Goal: Transaction & Acquisition: Book appointment/travel/reservation

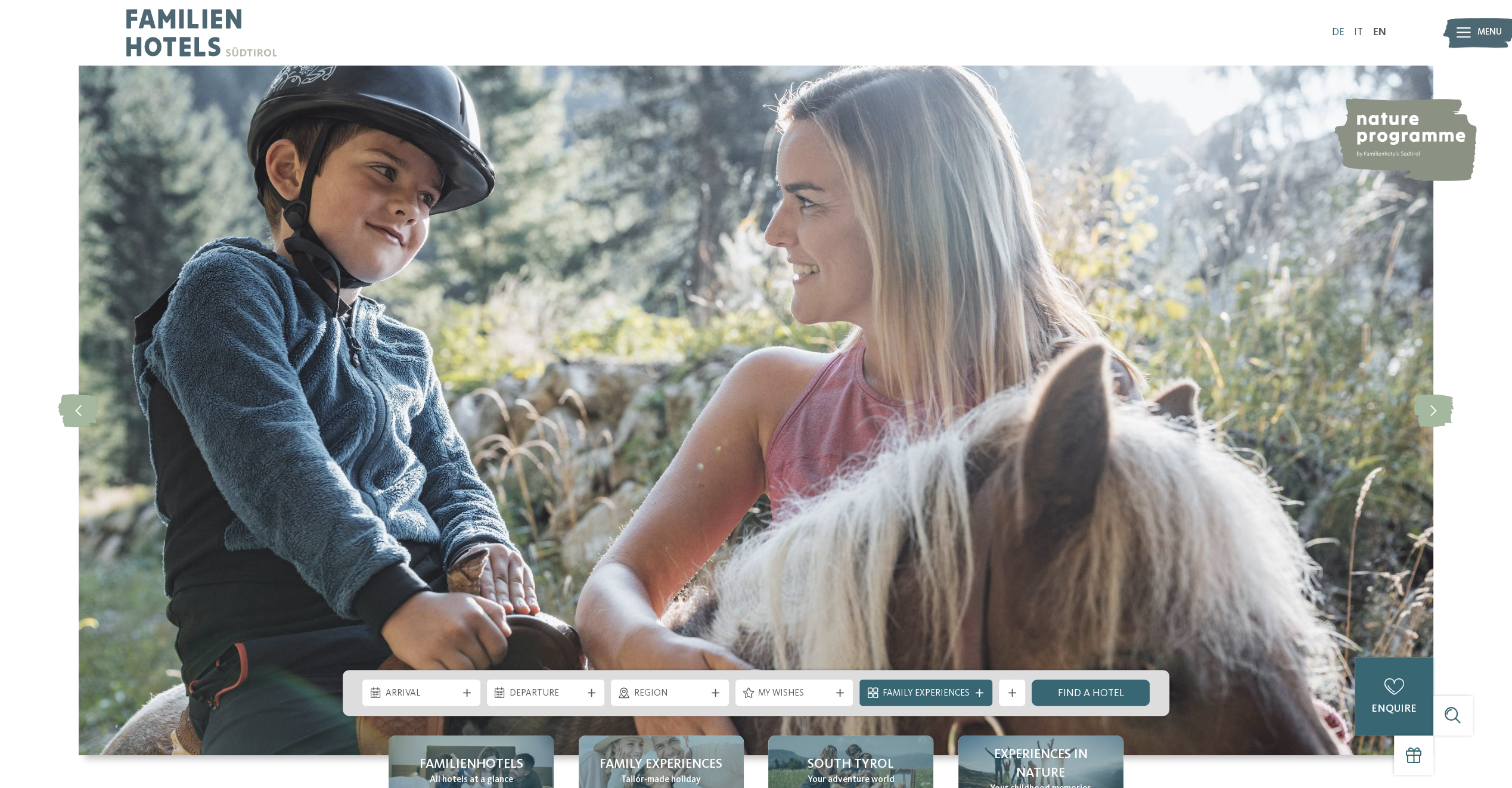
click at [1340, 30] on link "DE" at bounding box center [1337, 32] width 13 height 10
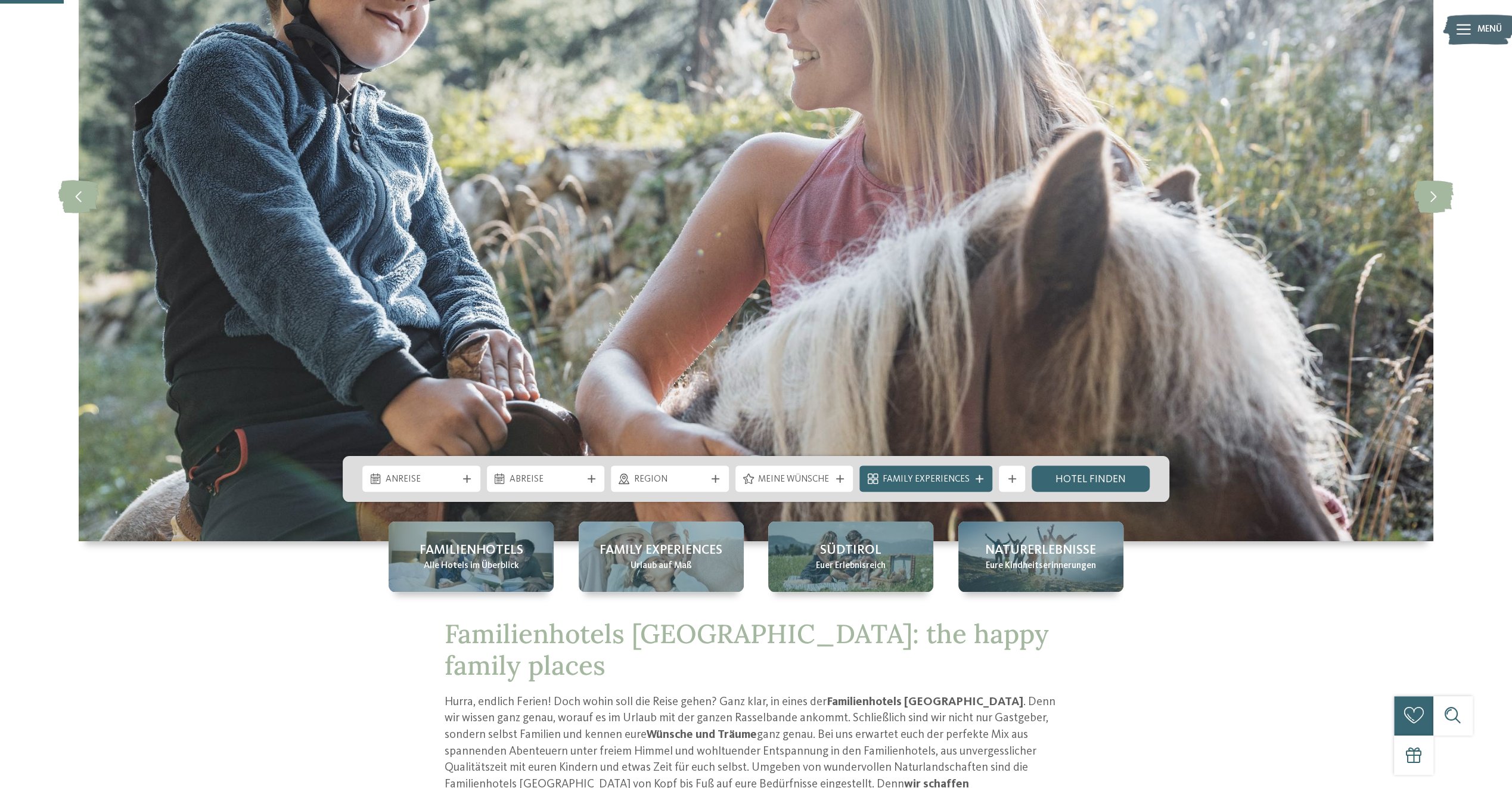
scroll to position [239, 0]
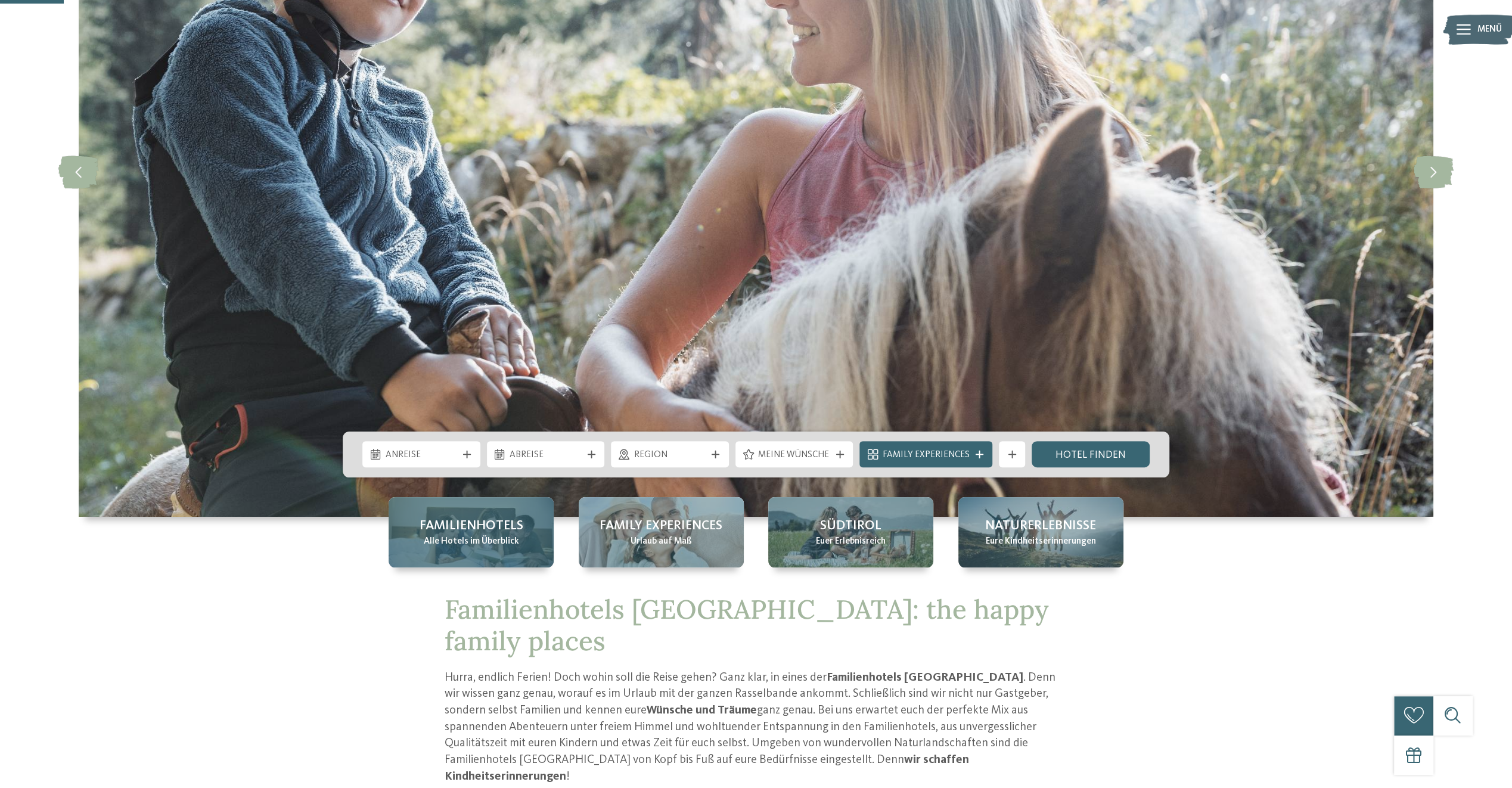
click at [524, 549] on div "Familienhotels Alle Hotels im Überblick" at bounding box center [471, 532] width 165 height 70
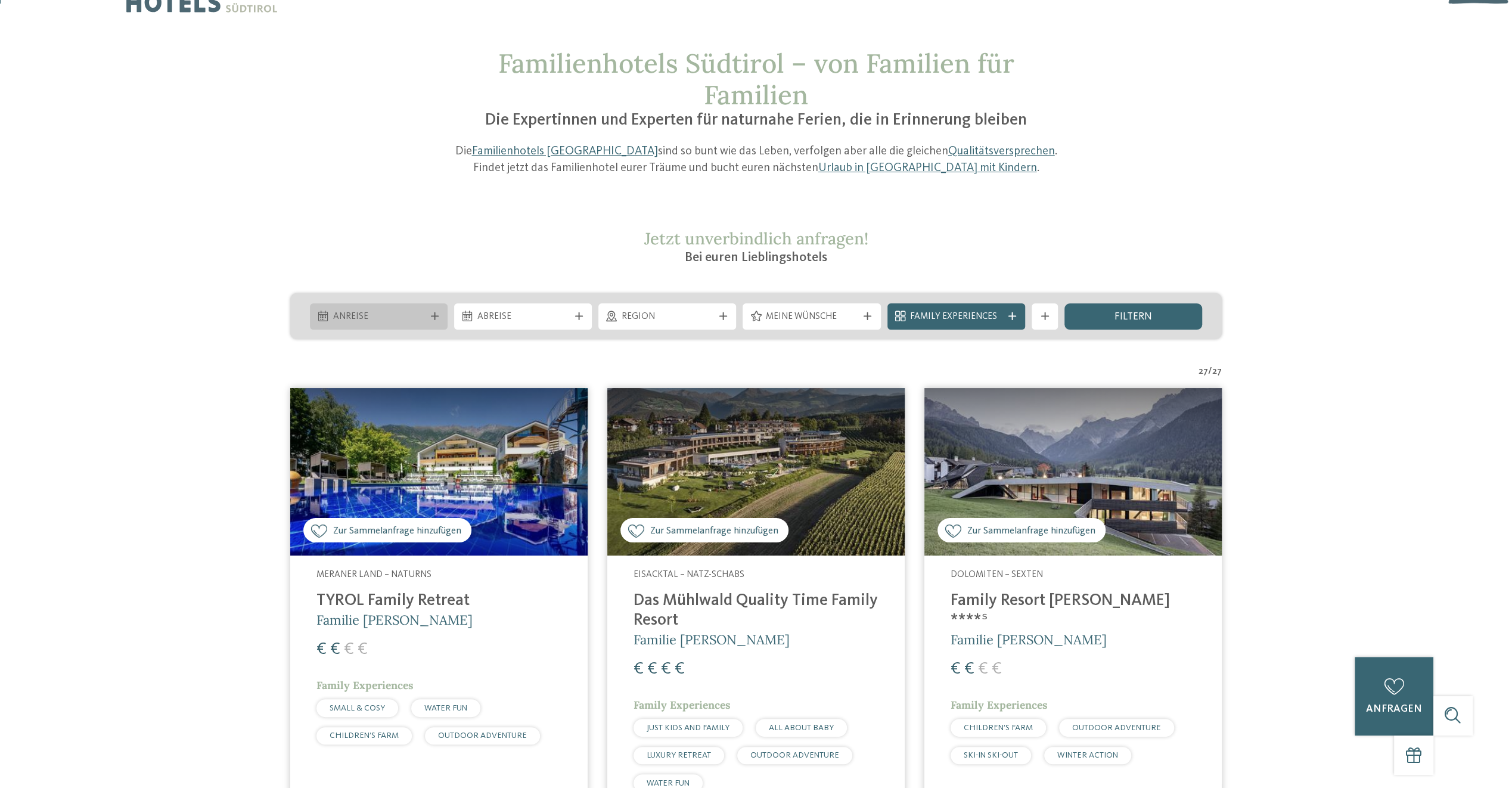
scroll to position [119, 0]
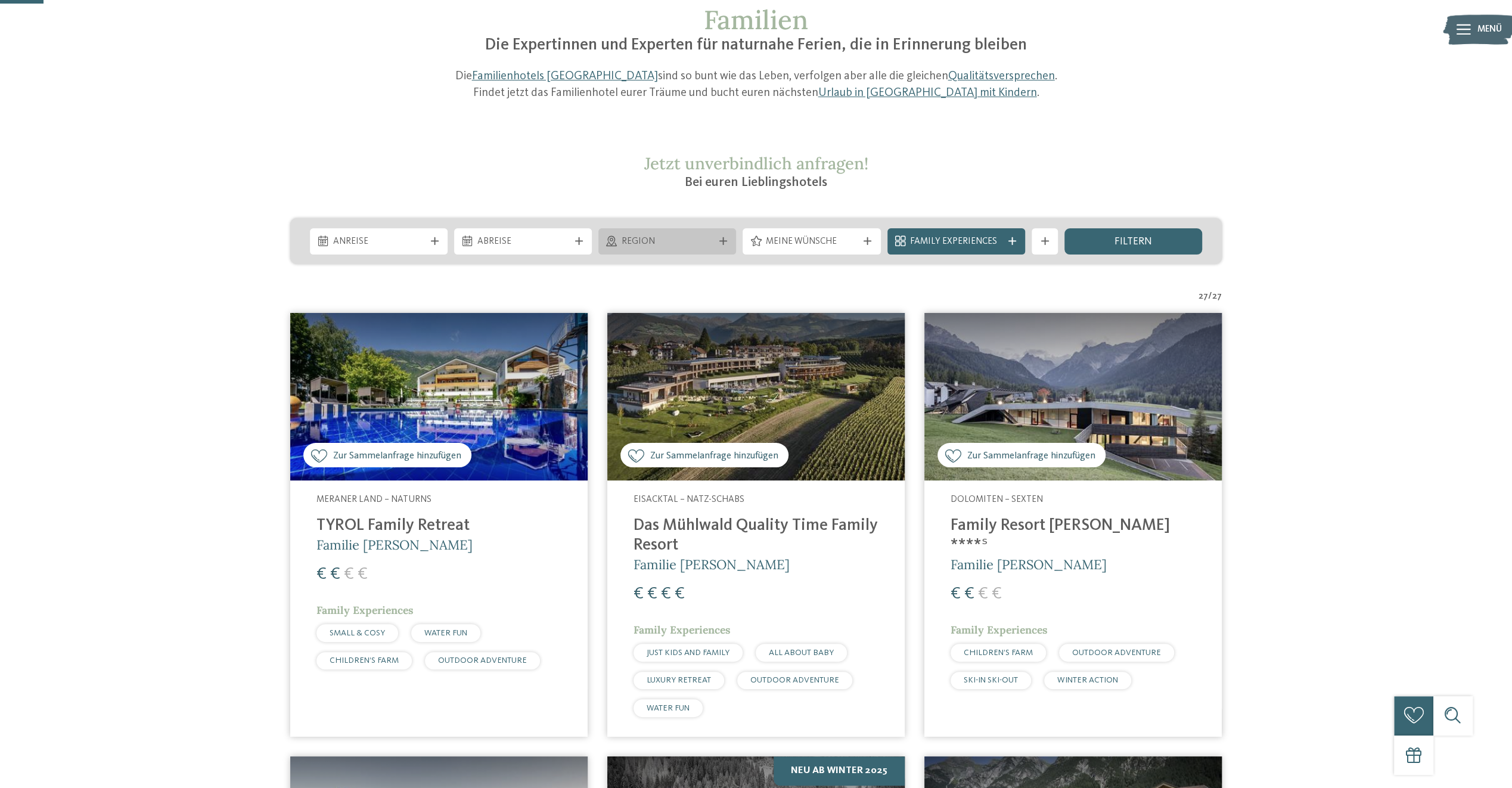
click at [711, 245] on span "Region" at bounding box center [667, 242] width 92 height 13
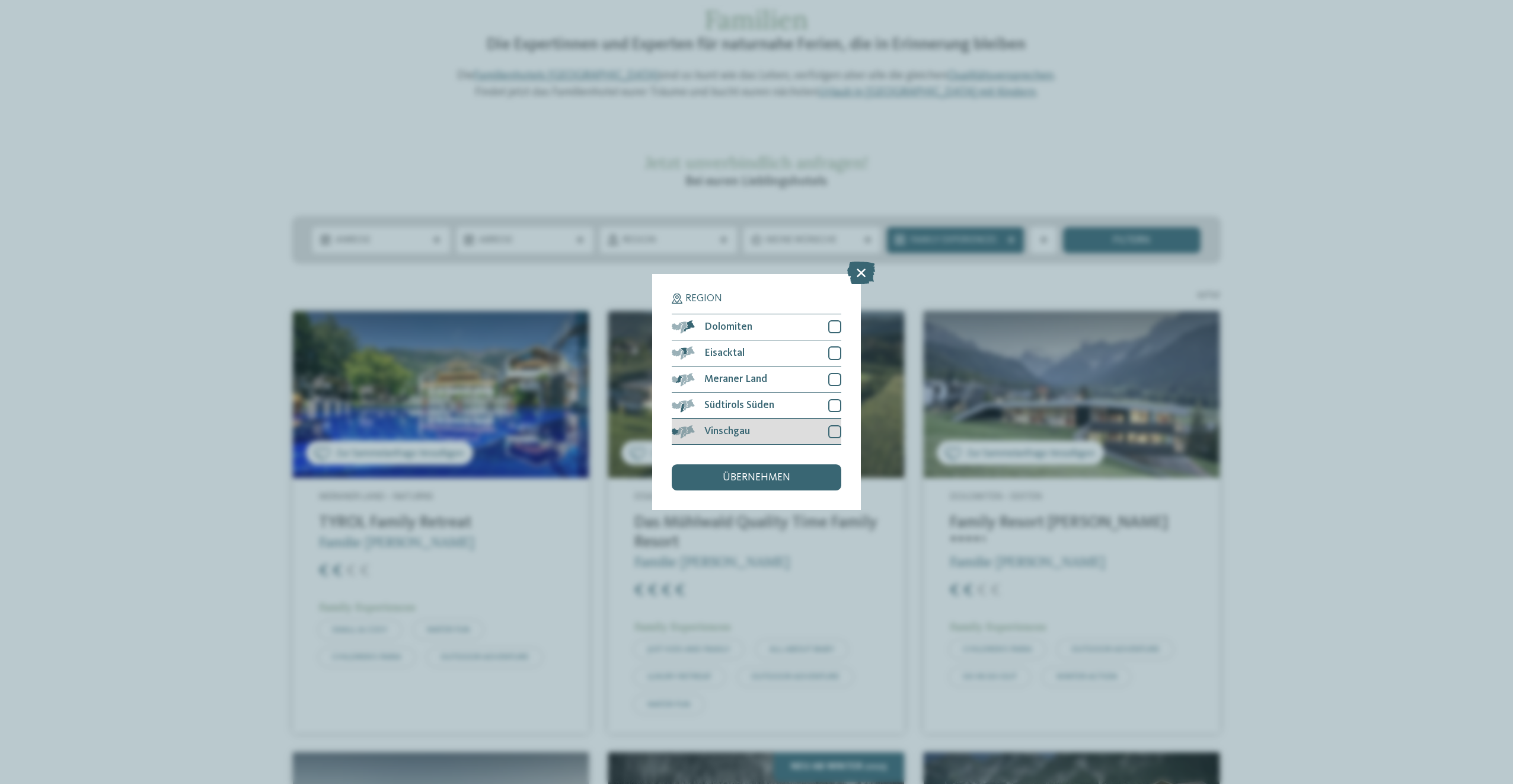
click at [836, 429] on div at bounding box center [835, 431] width 13 height 13
click at [833, 378] on div at bounding box center [835, 379] width 13 height 13
click at [772, 481] on span "übernehmen" at bounding box center [756, 478] width 68 height 11
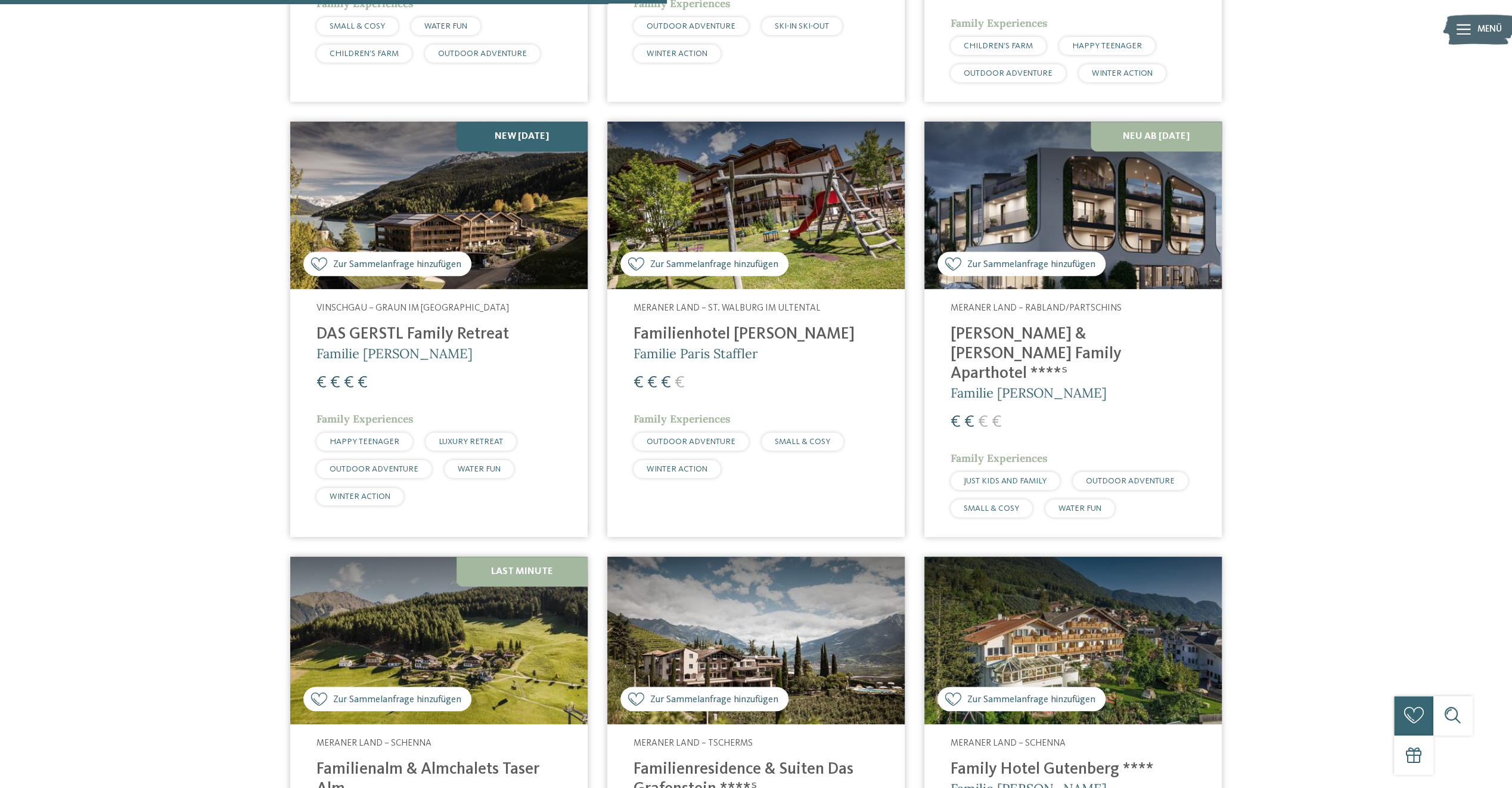
scroll to position [734, 0]
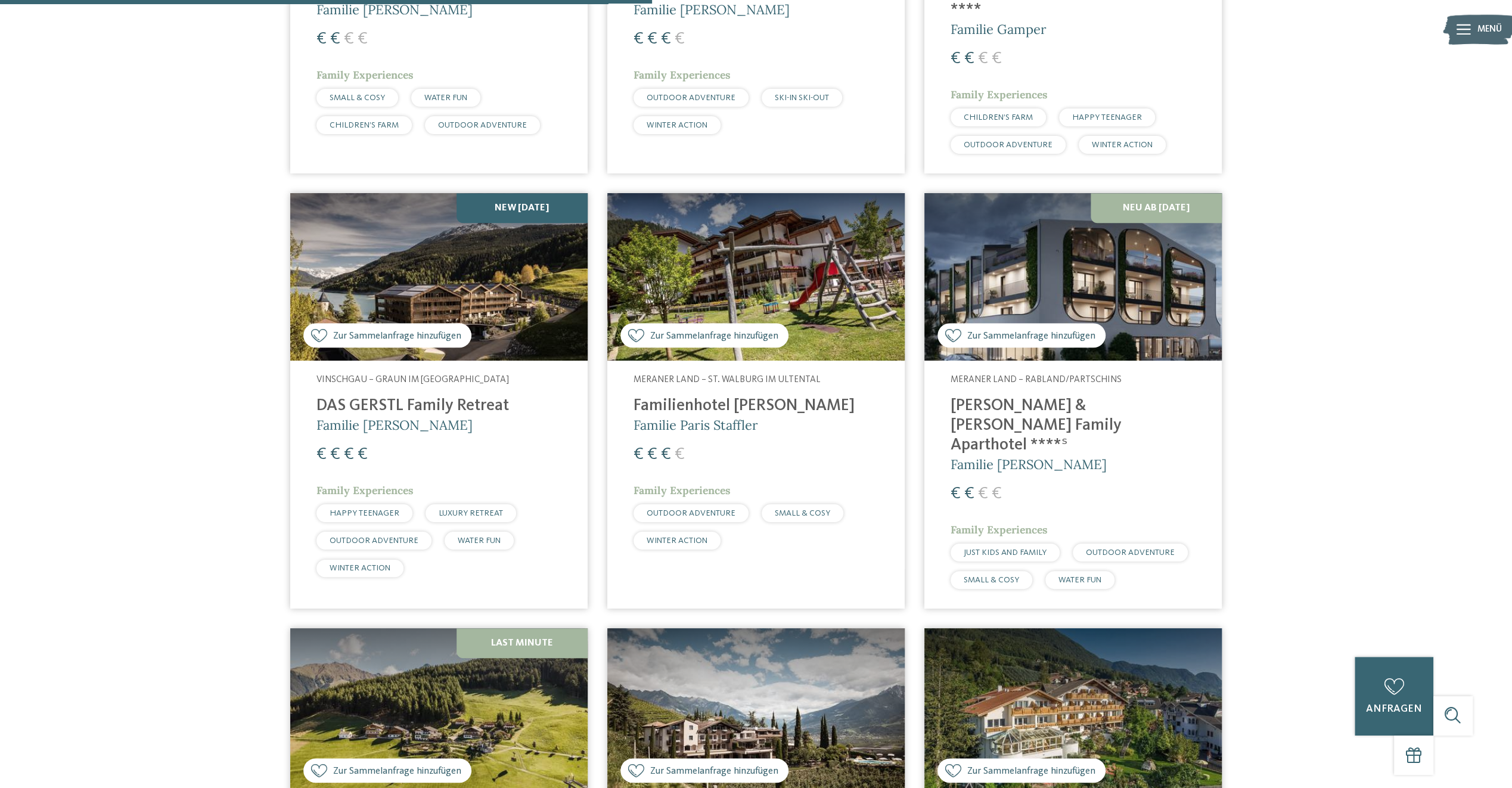
click at [473, 408] on h4 "DAS GERSTL Family Retreat" at bounding box center [439, 406] width 245 height 20
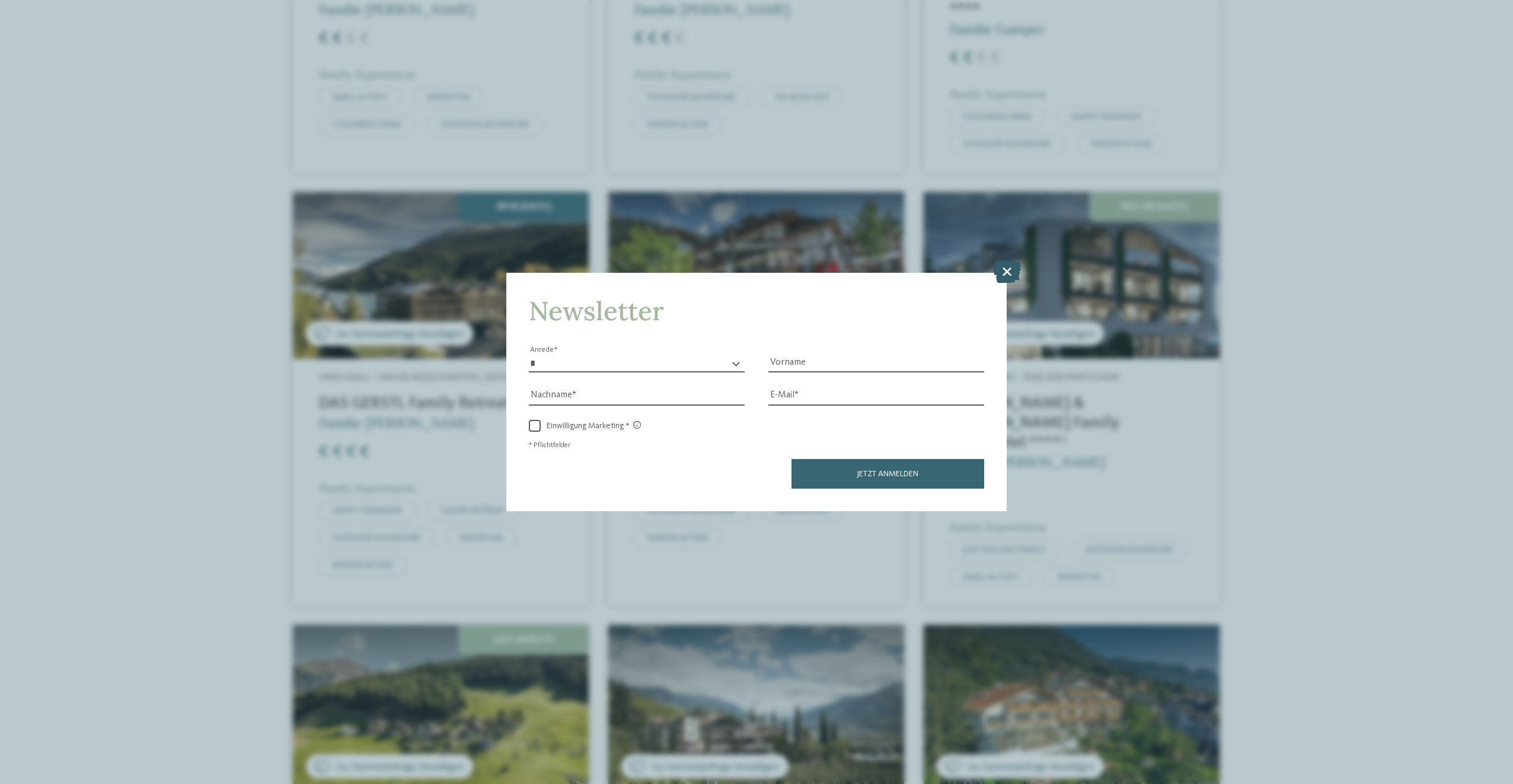
click at [1011, 268] on icon at bounding box center [1007, 271] width 28 height 23
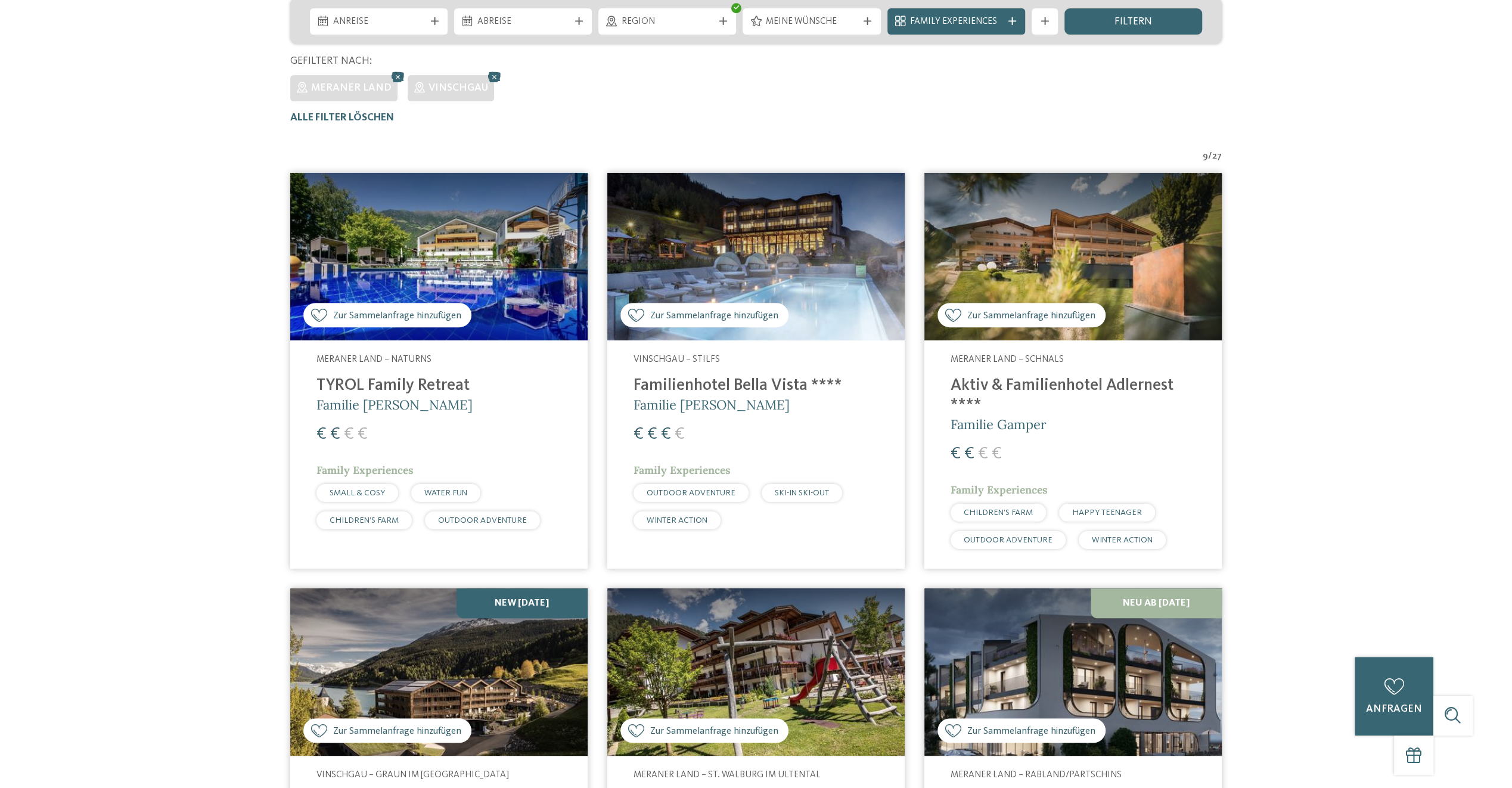
scroll to position [0, 0]
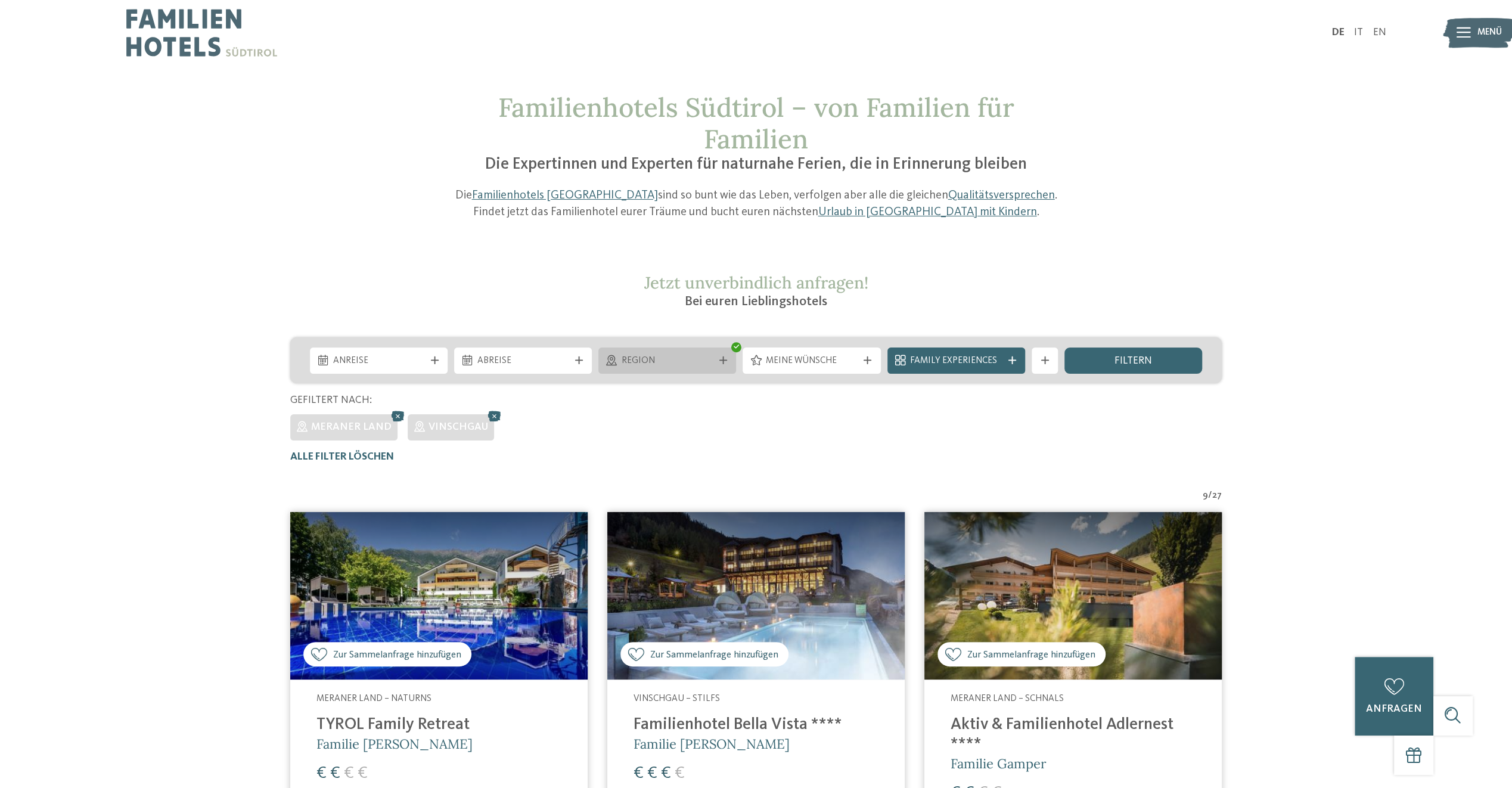
click at [618, 367] on div "Region" at bounding box center [667, 360] width 137 height 26
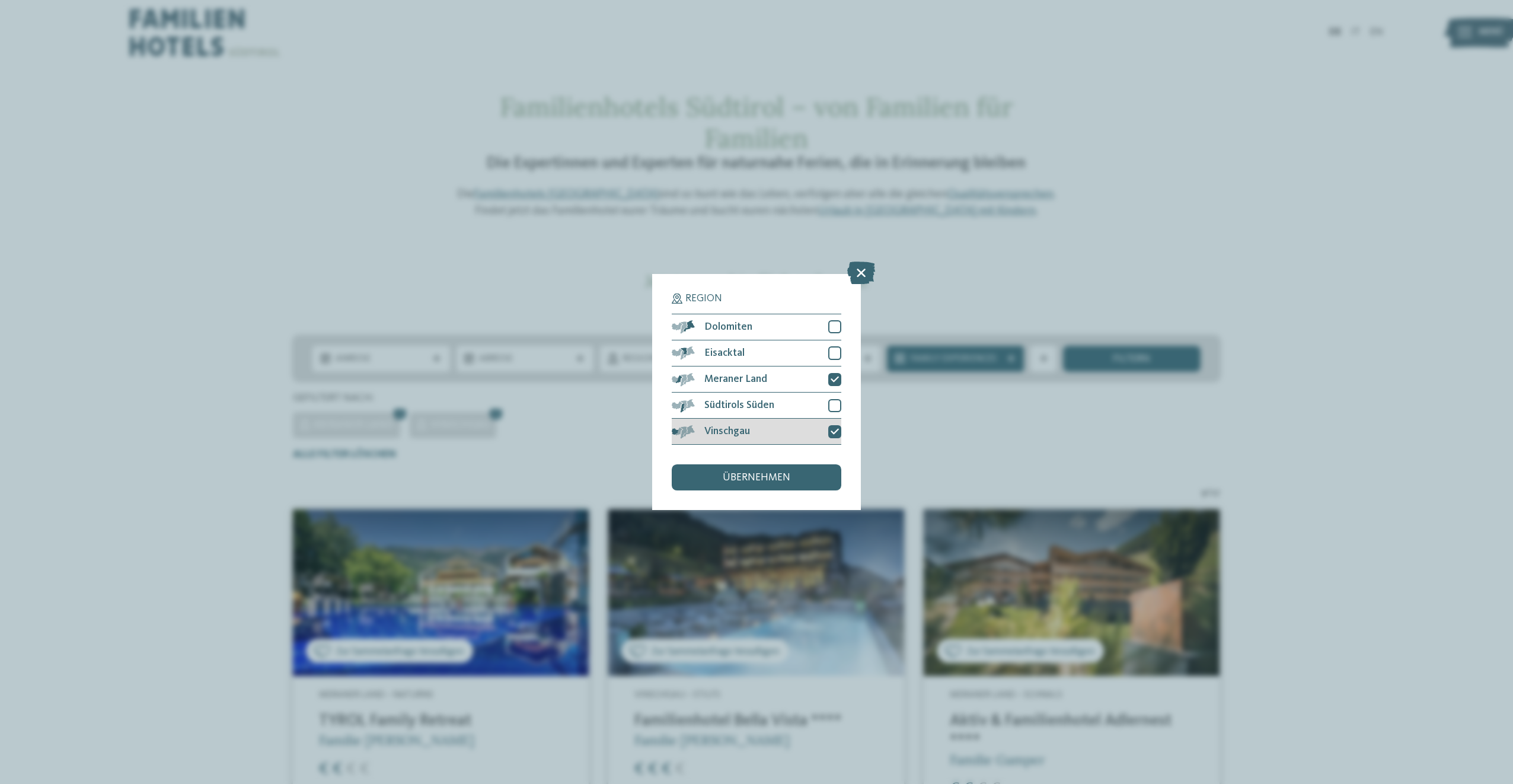
click at [833, 431] on icon at bounding box center [834, 431] width 8 height 7
click at [836, 375] on icon at bounding box center [834, 379] width 8 height 7
click at [833, 352] on div at bounding box center [835, 353] width 13 height 13
click at [775, 471] on div "übernehmen" at bounding box center [756, 477] width 170 height 26
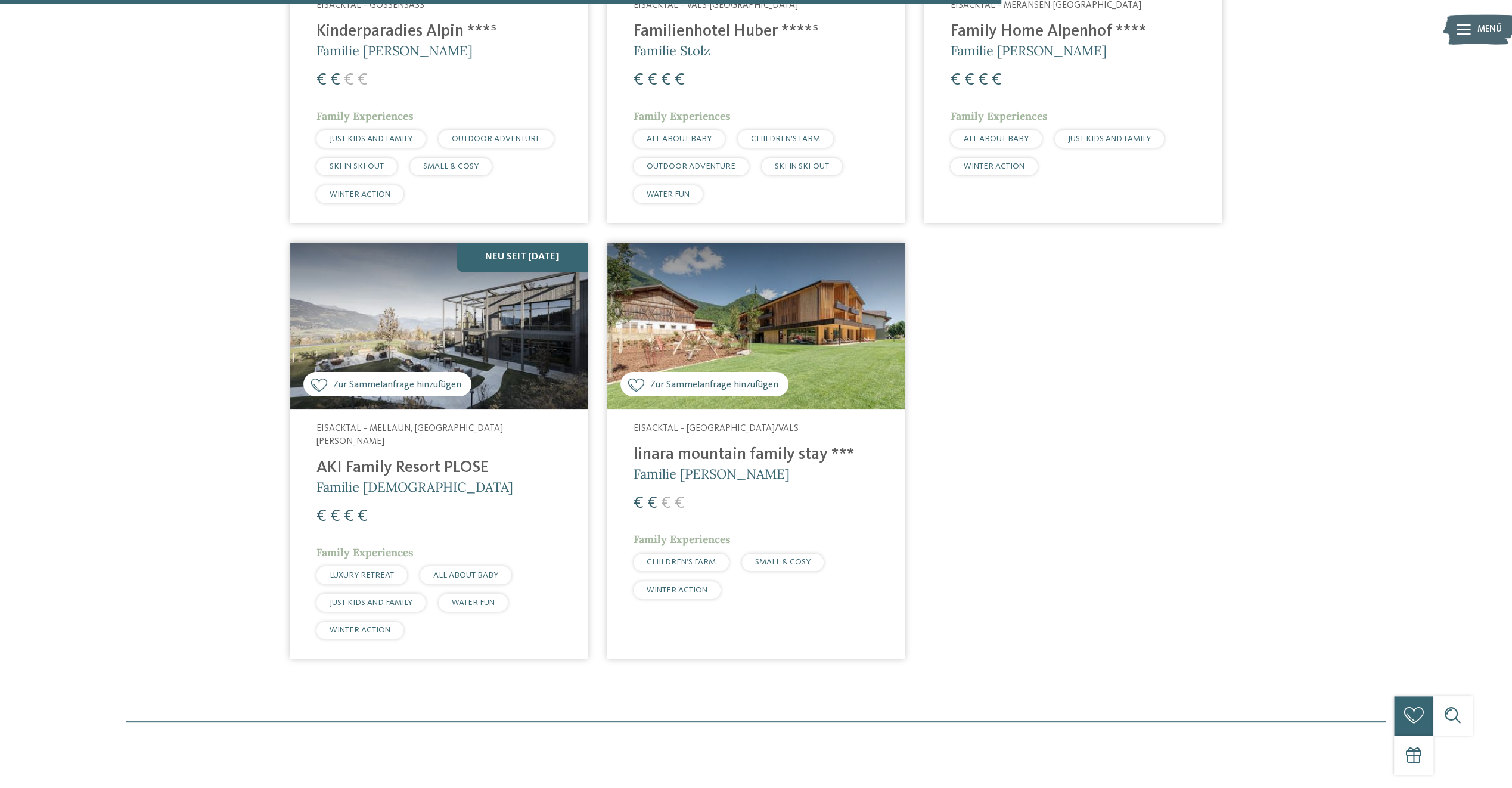
scroll to position [1151, 0]
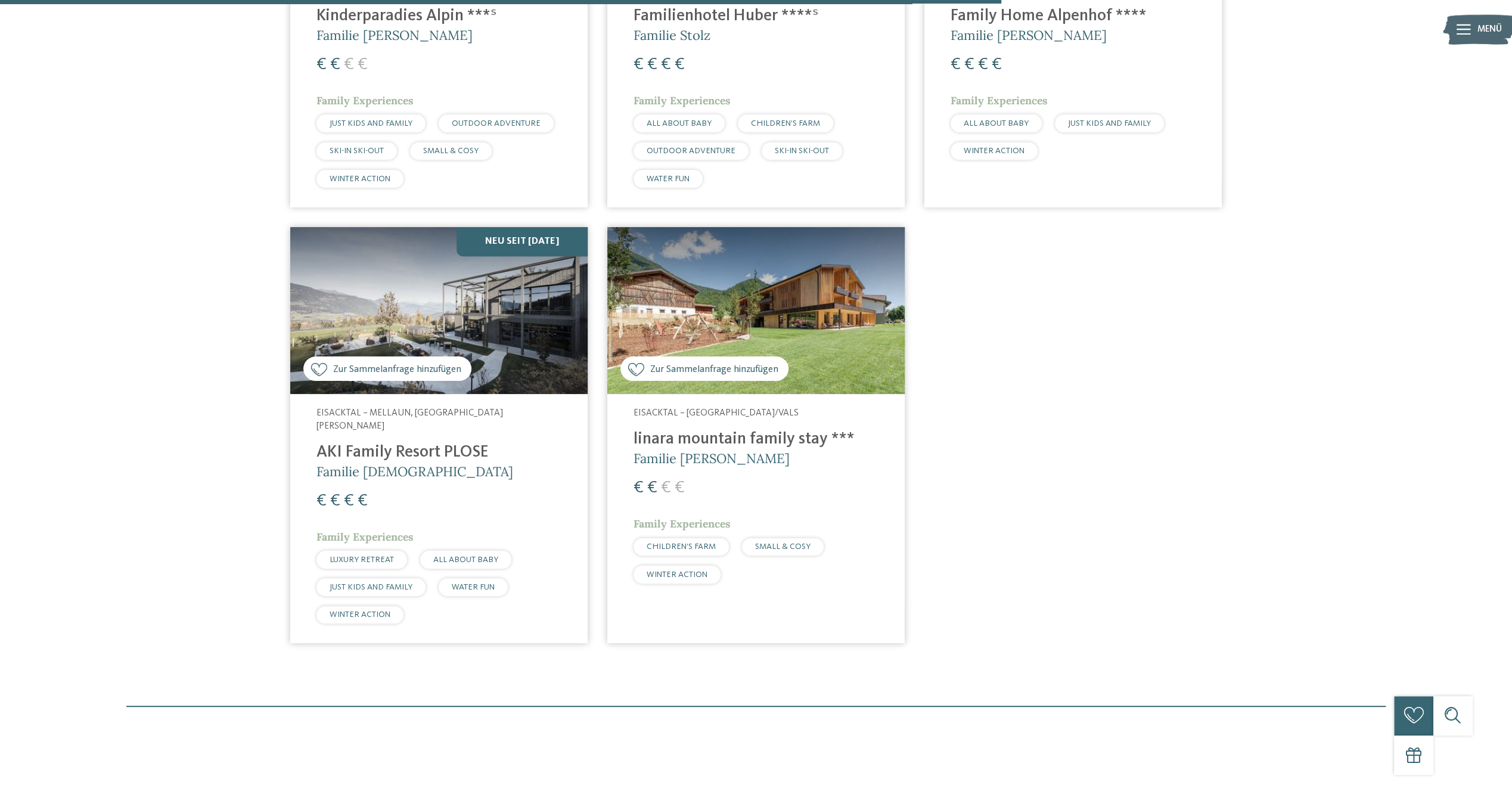
click at [526, 340] on img at bounding box center [439, 310] width 298 height 168
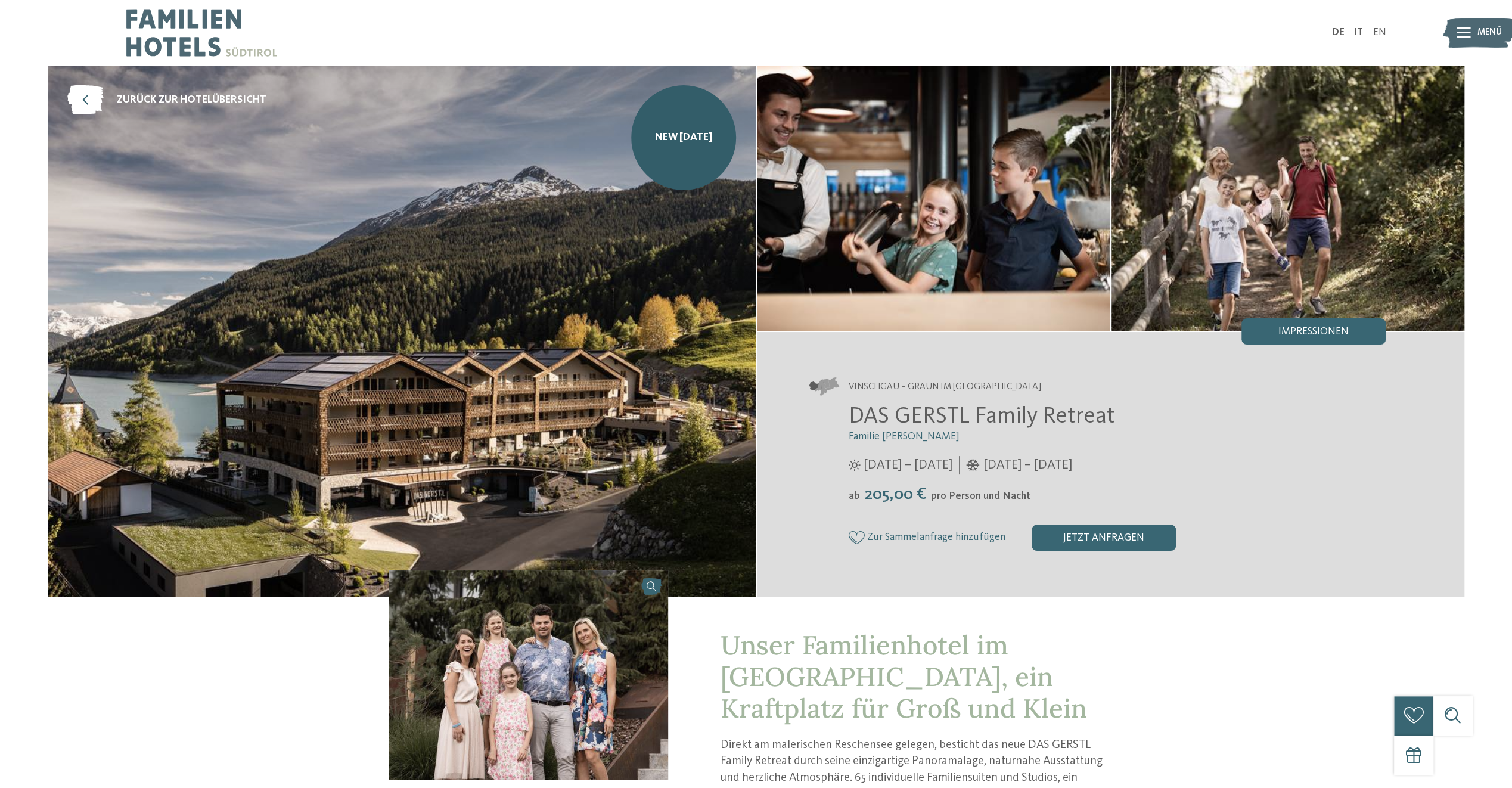
click at [700, 134] on span "NEW [DATE]" at bounding box center [684, 138] width 58 height 15
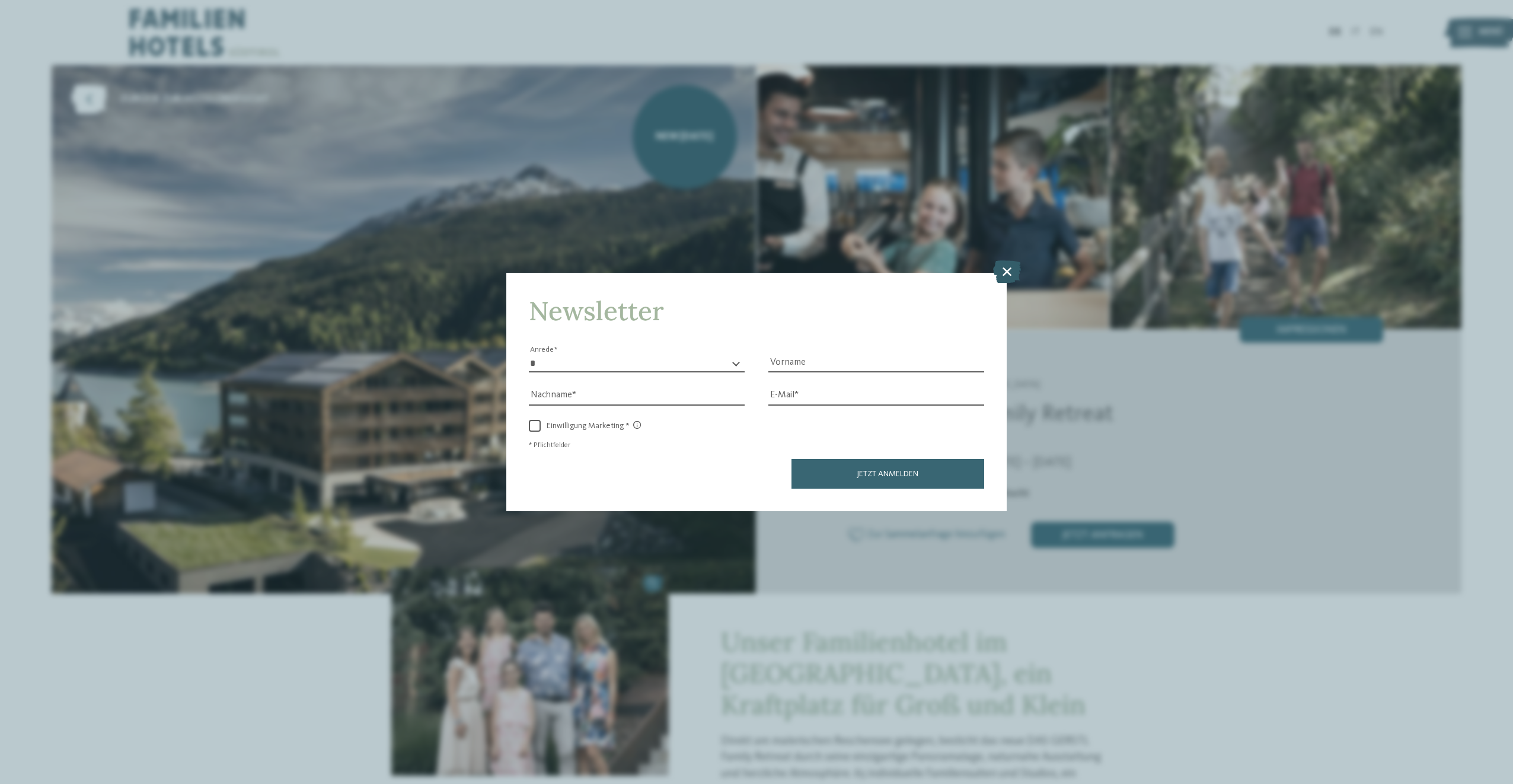
click at [1001, 276] on icon at bounding box center [1007, 271] width 28 height 23
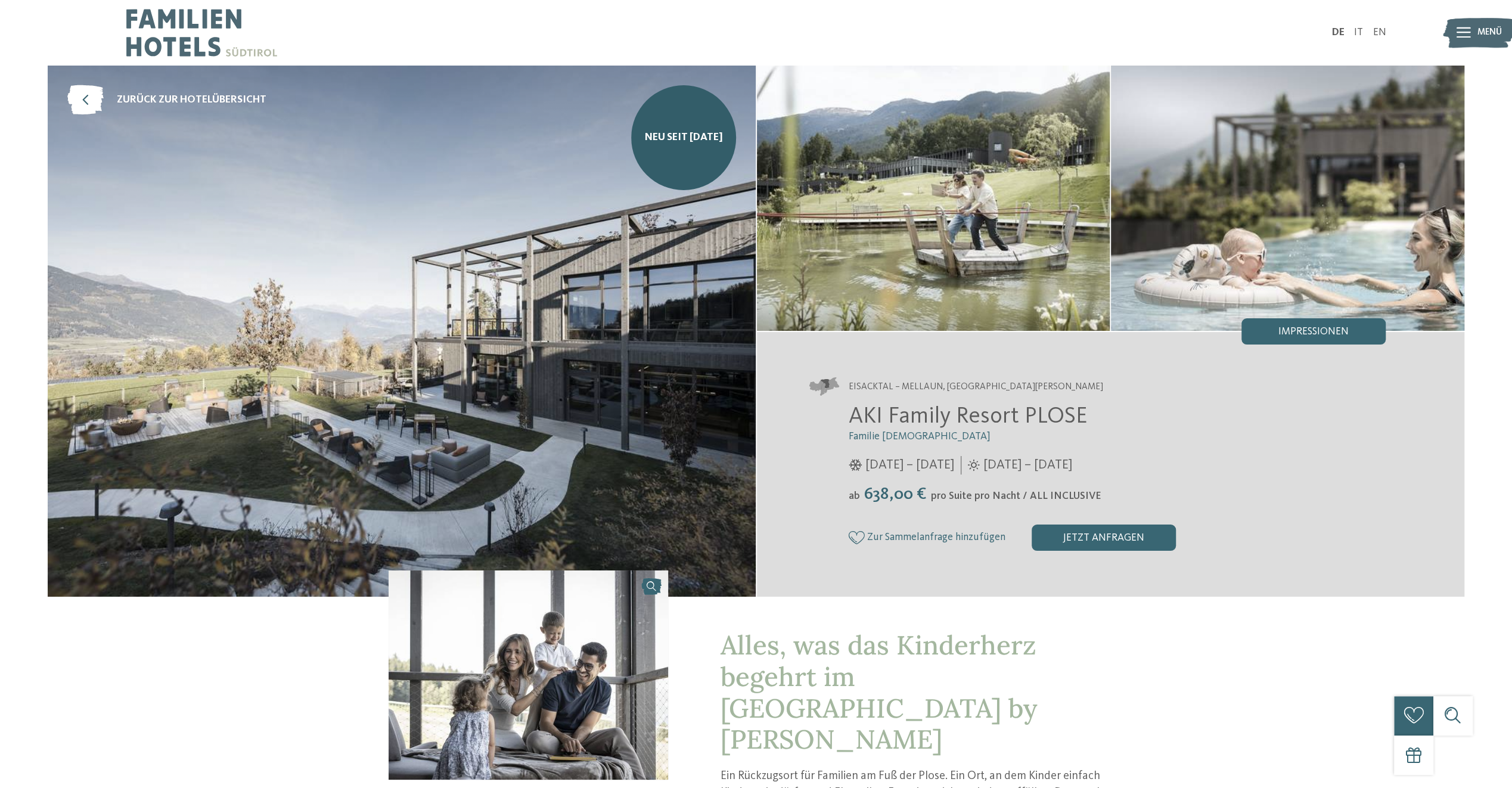
drag, startPoint x: 875, startPoint y: 215, endPoint x: 893, endPoint y: 215, distance: 18.0
click at [875, 215] on img at bounding box center [934, 198] width 353 height 265
click at [1352, 340] on div "Impressionen" at bounding box center [1313, 331] width 144 height 26
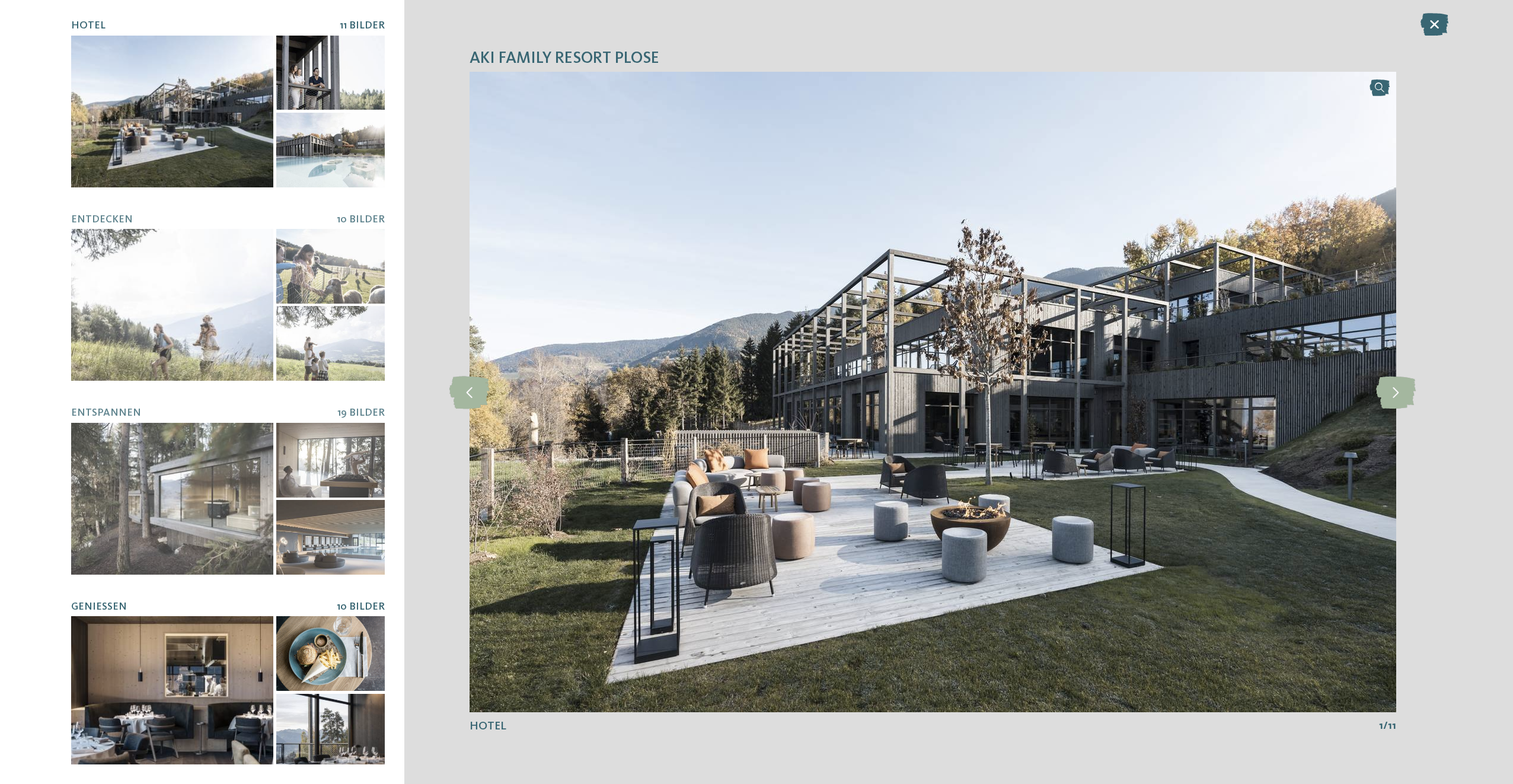
click at [320, 659] on div at bounding box center [331, 653] width 109 height 75
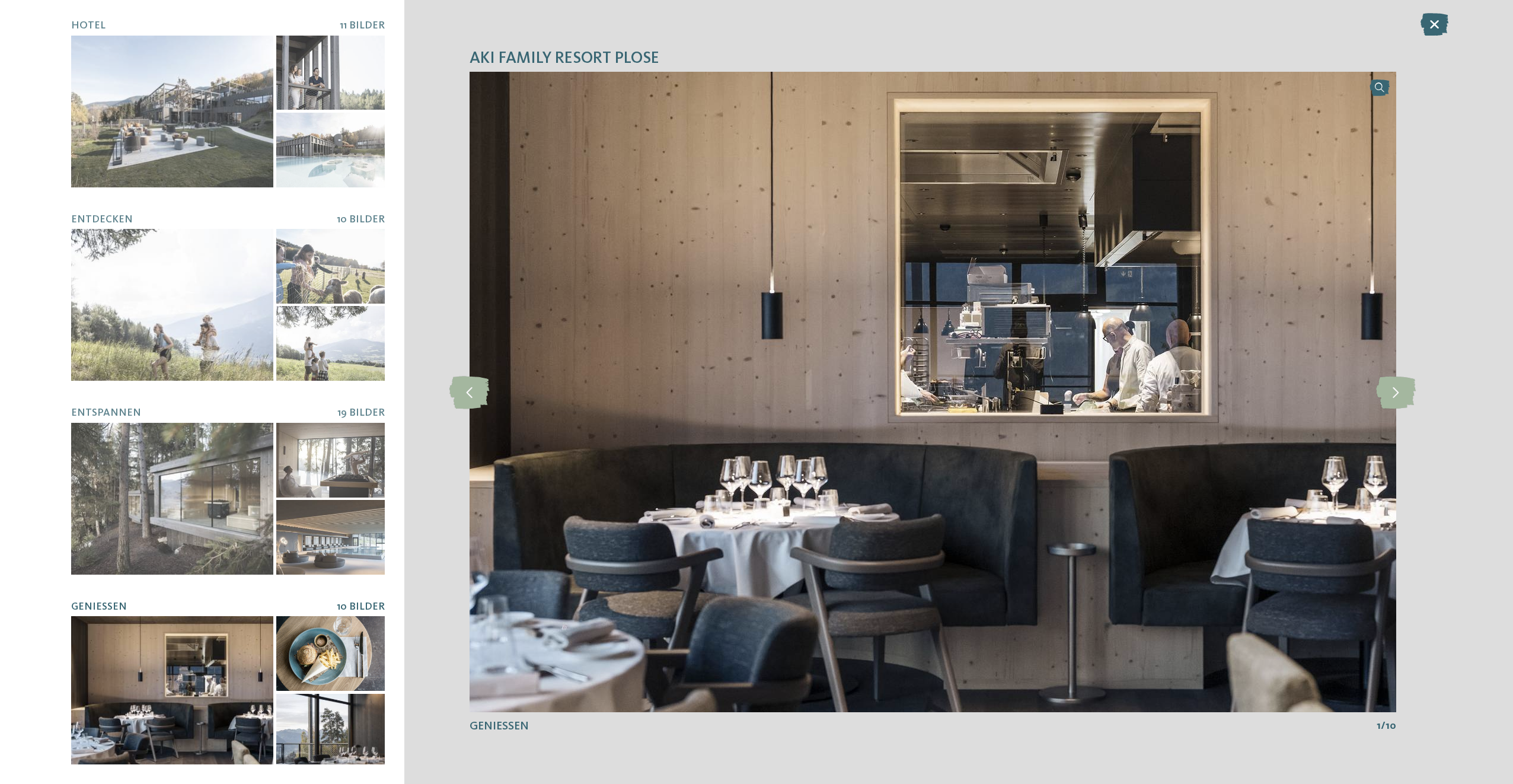
click at [323, 646] on div at bounding box center [331, 653] width 109 height 75
click at [359, 602] on span "10 Bilder" at bounding box center [360, 607] width 48 height 10
click at [1392, 388] on icon at bounding box center [1396, 392] width 40 height 32
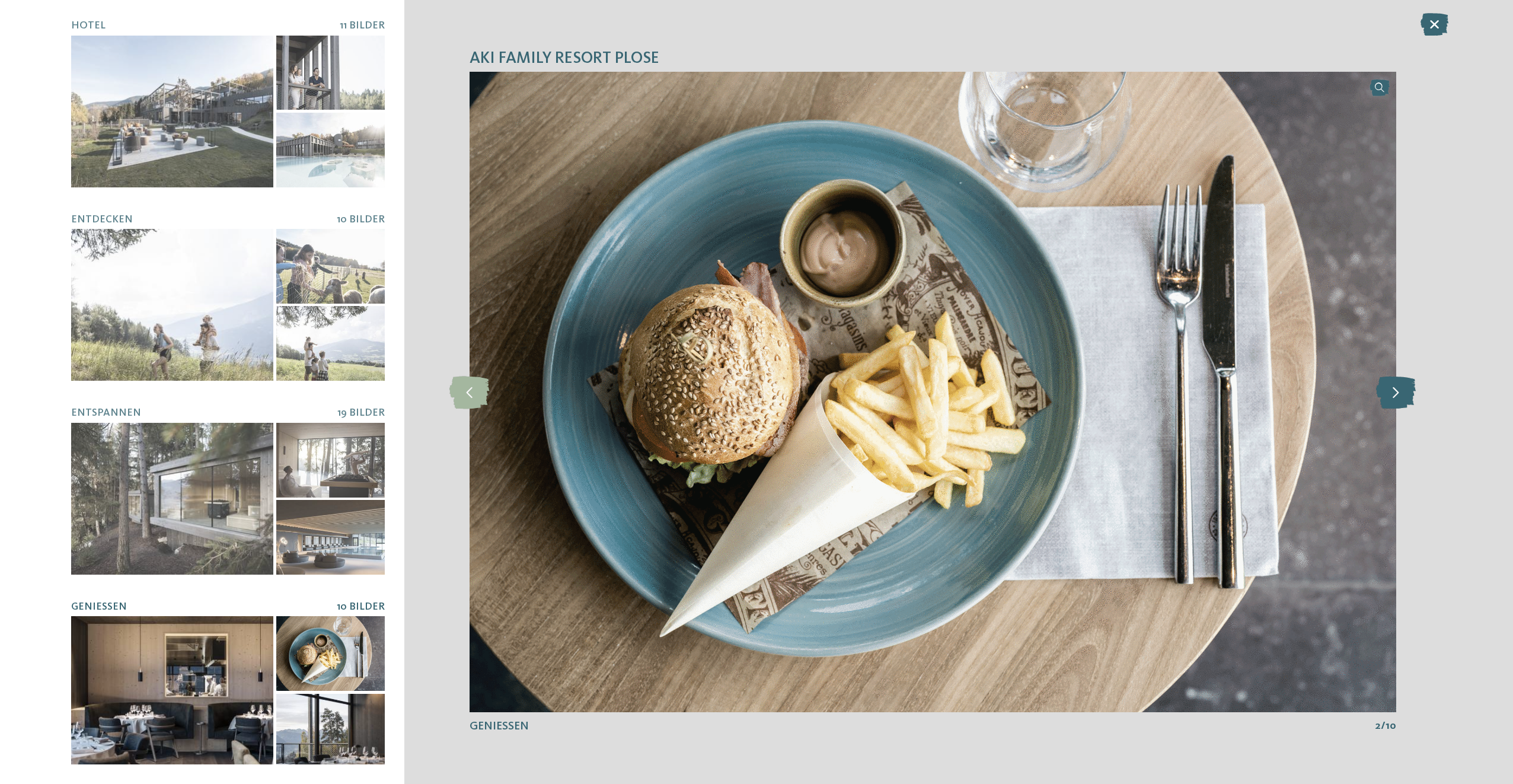
click at [1391, 390] on icon at bounding box center [1396, 392] width 40 height 32
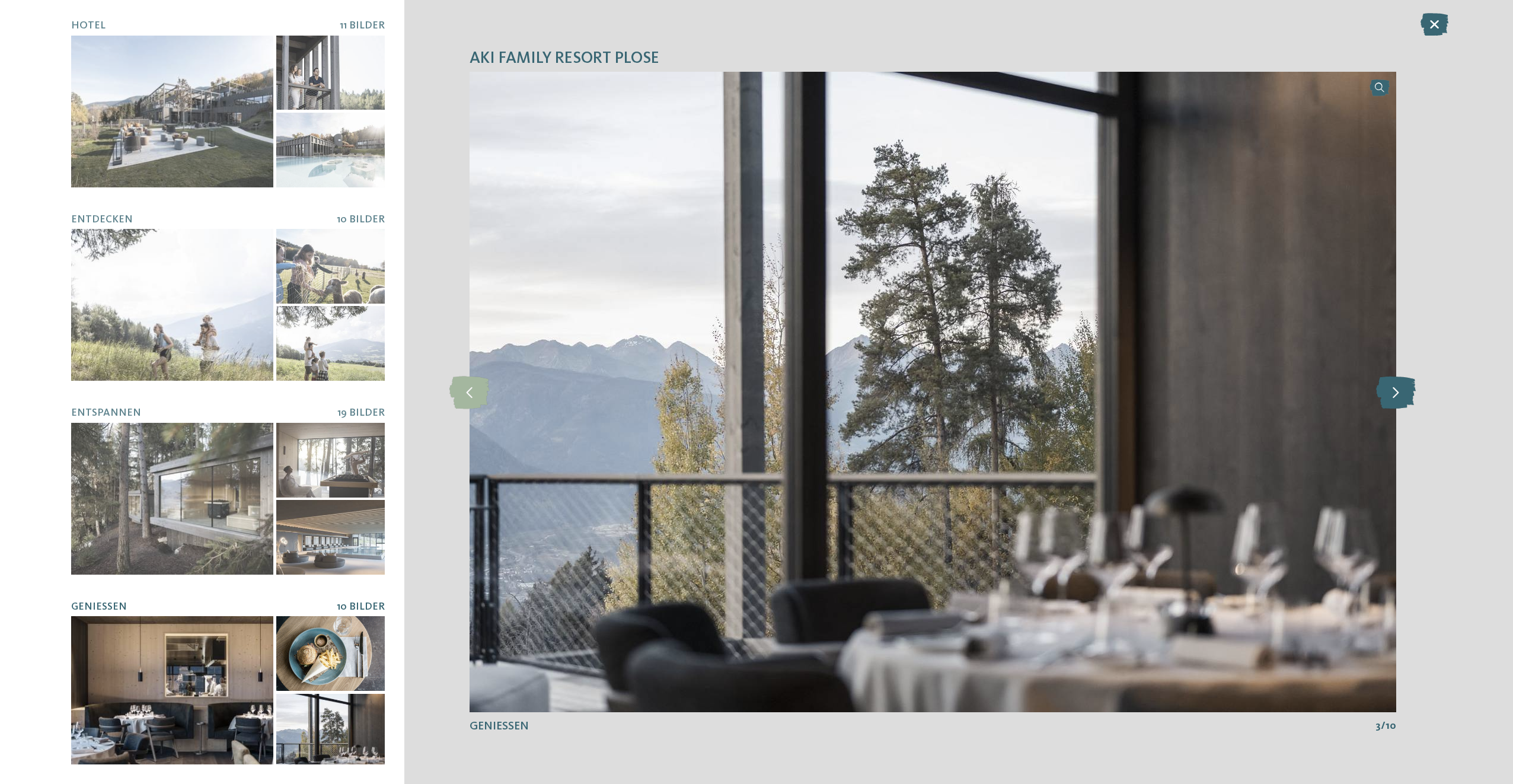
click at [1391, 390] on icon at bounding box center [1396, 392] width 40 height 32
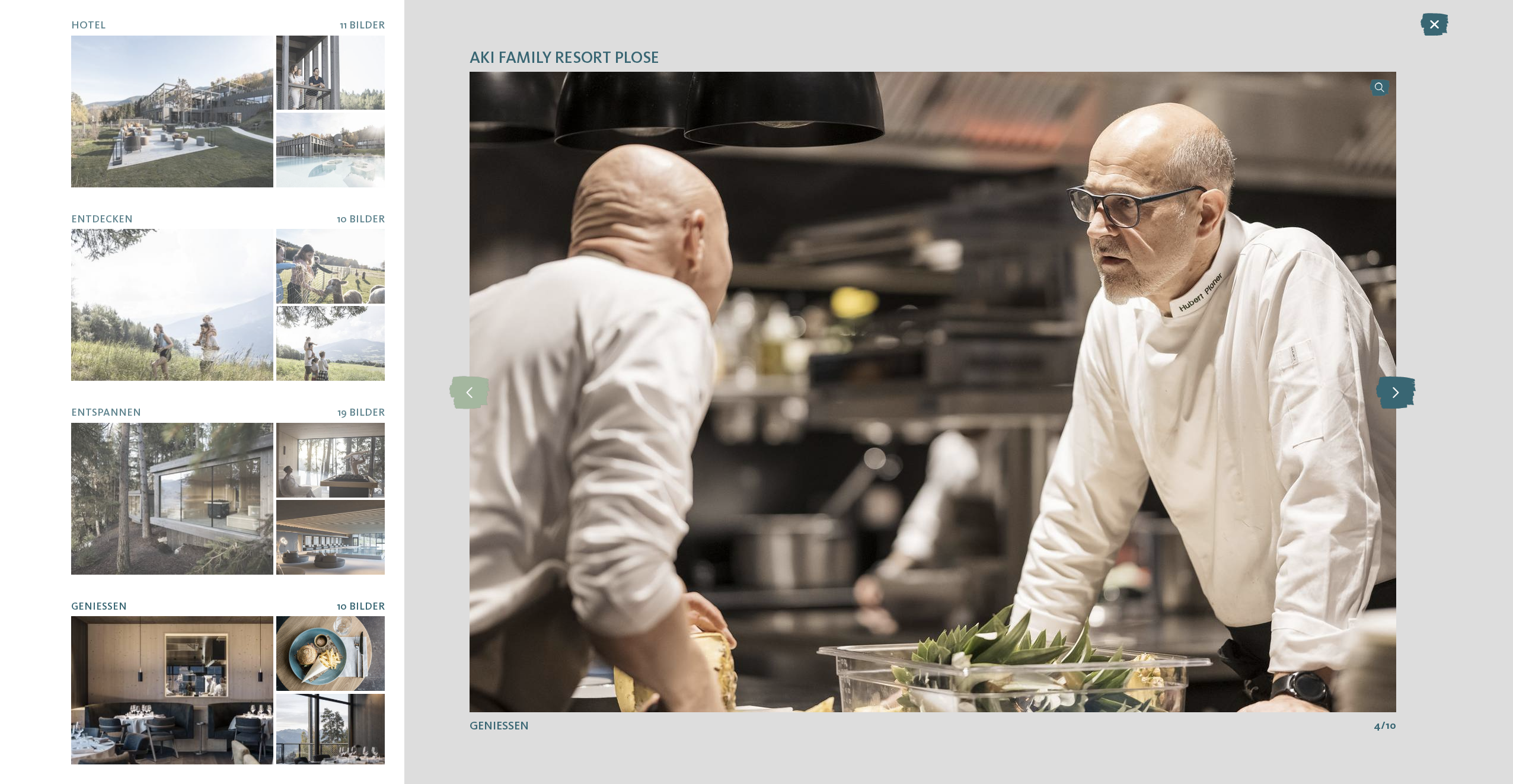
click at [1391, 390] on icon at bounding box center [1396, 392] width 40 height 32
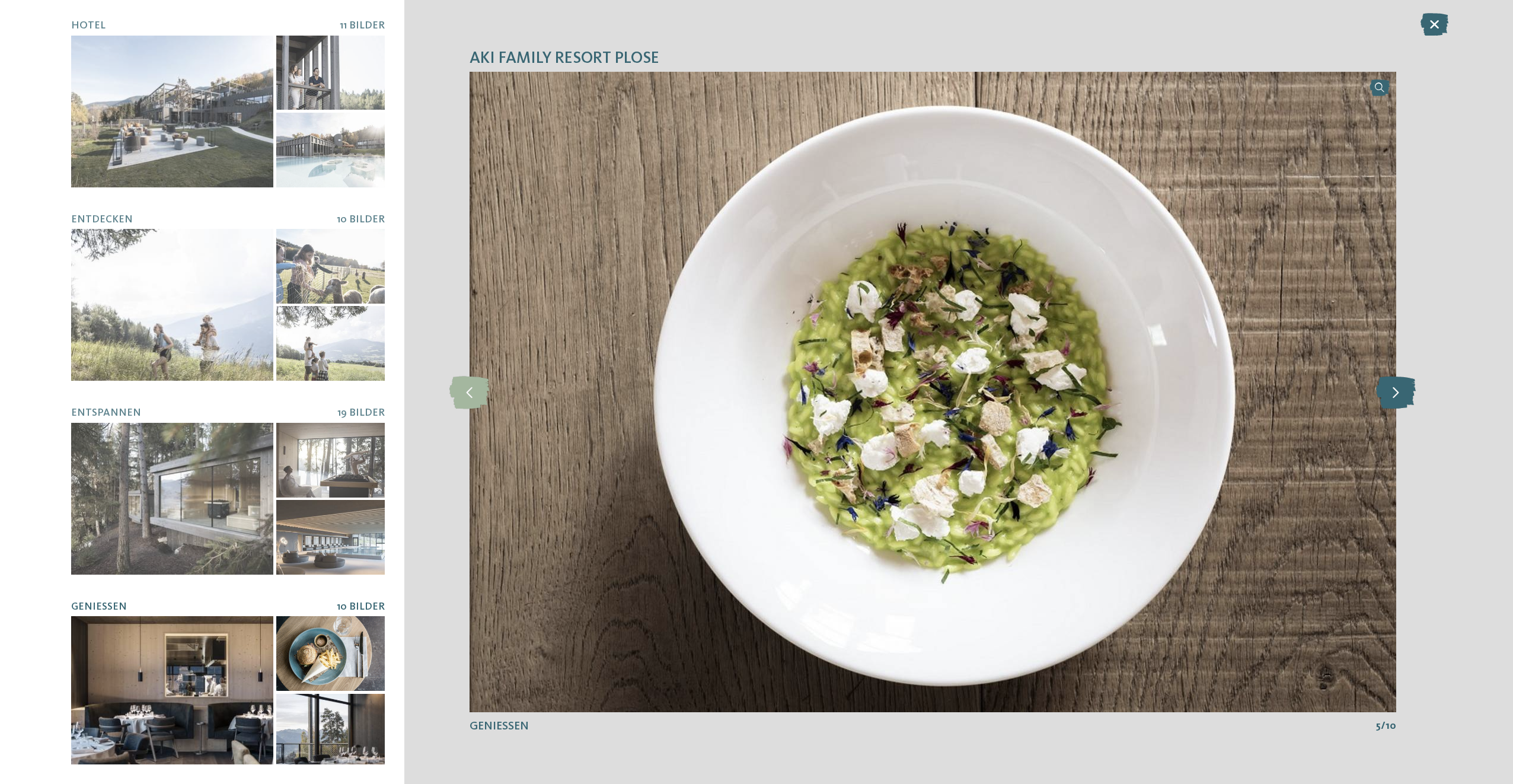
click at [1391, 390] on icon at bounding box center [1396, 392] width 40 height 32
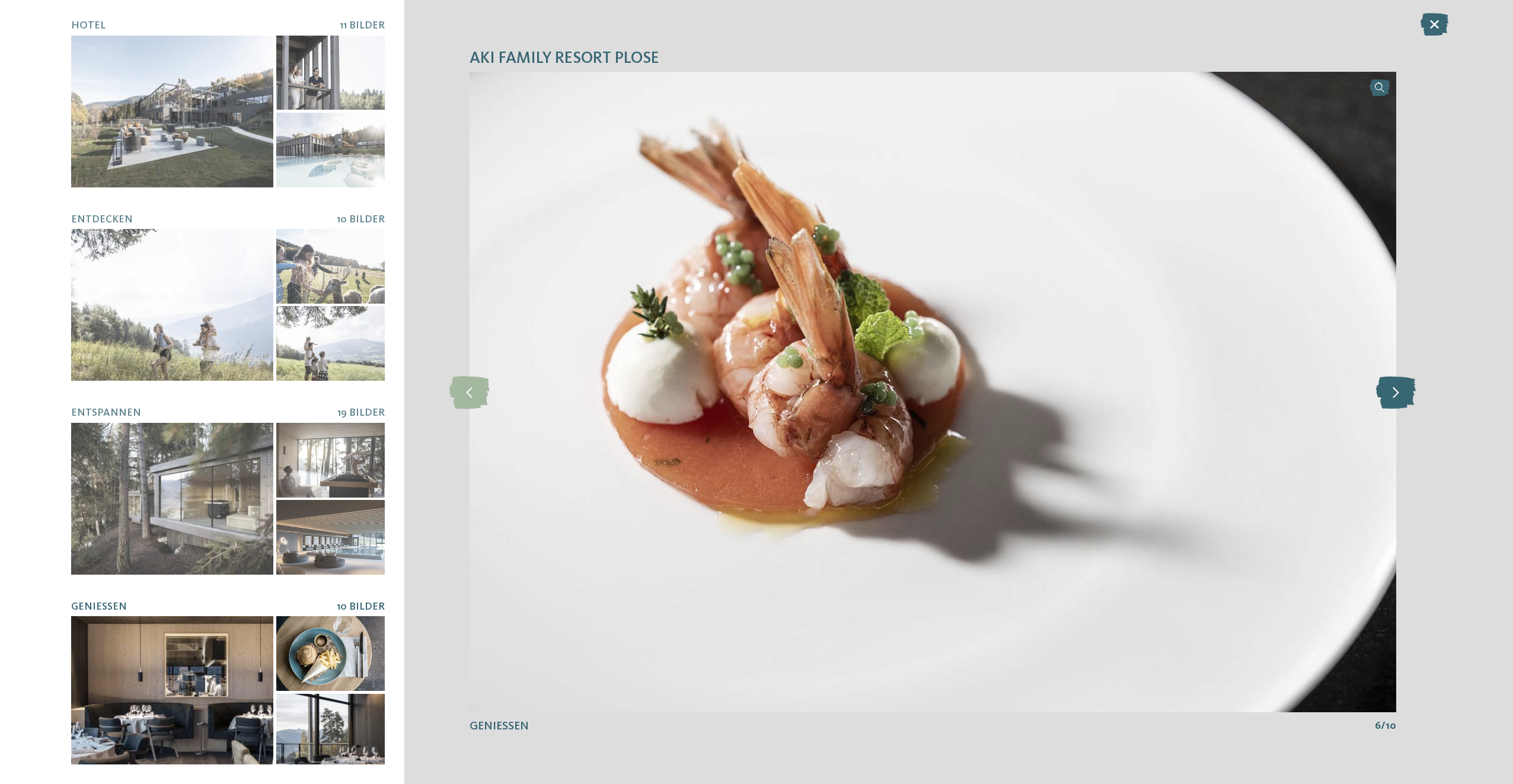
click at [1391, 390] on icon at bounding box center [1396, 392] width 40 height 32
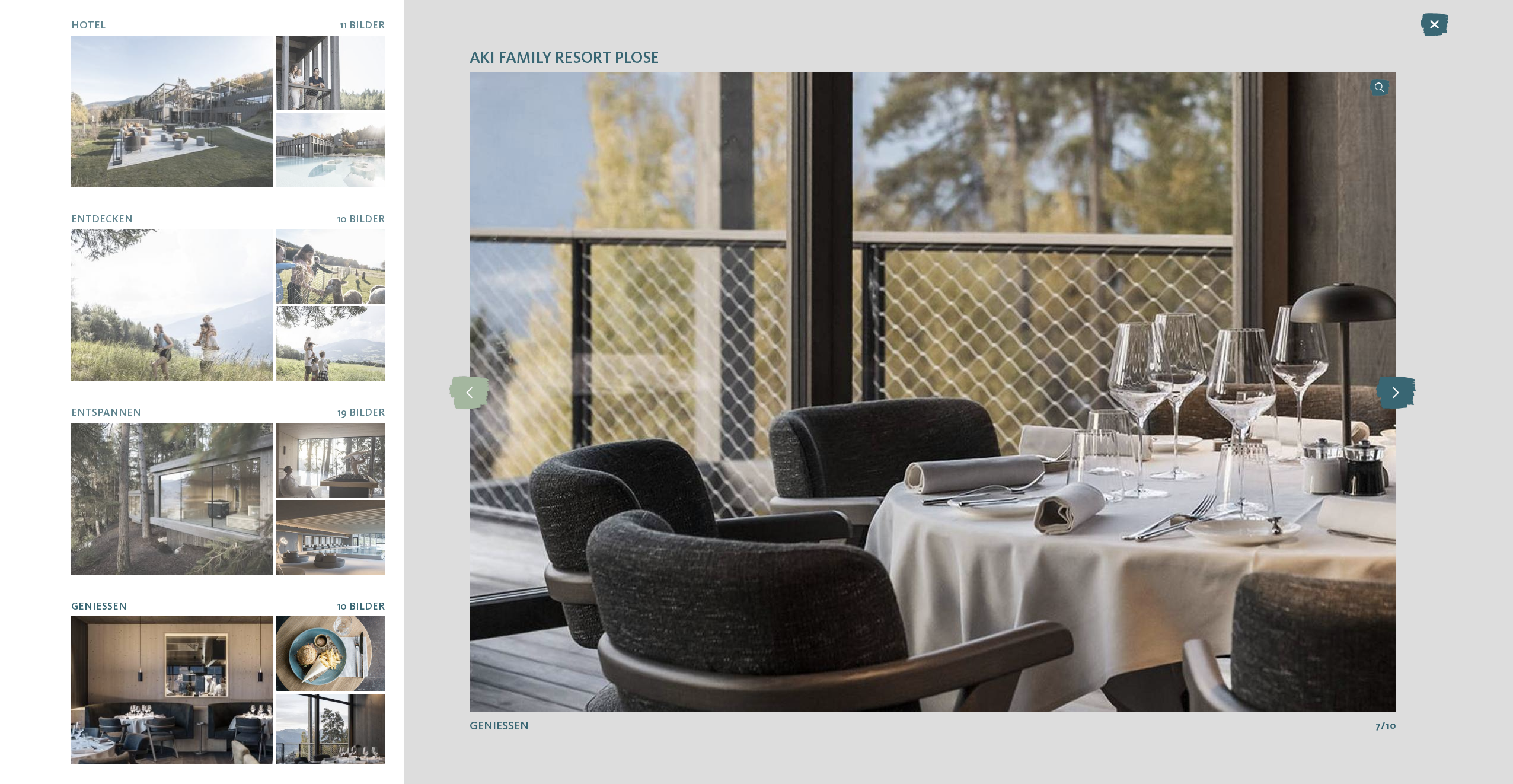
click at [1391, 390] on icon at bounding box center [1396, 392] width 40 height 32
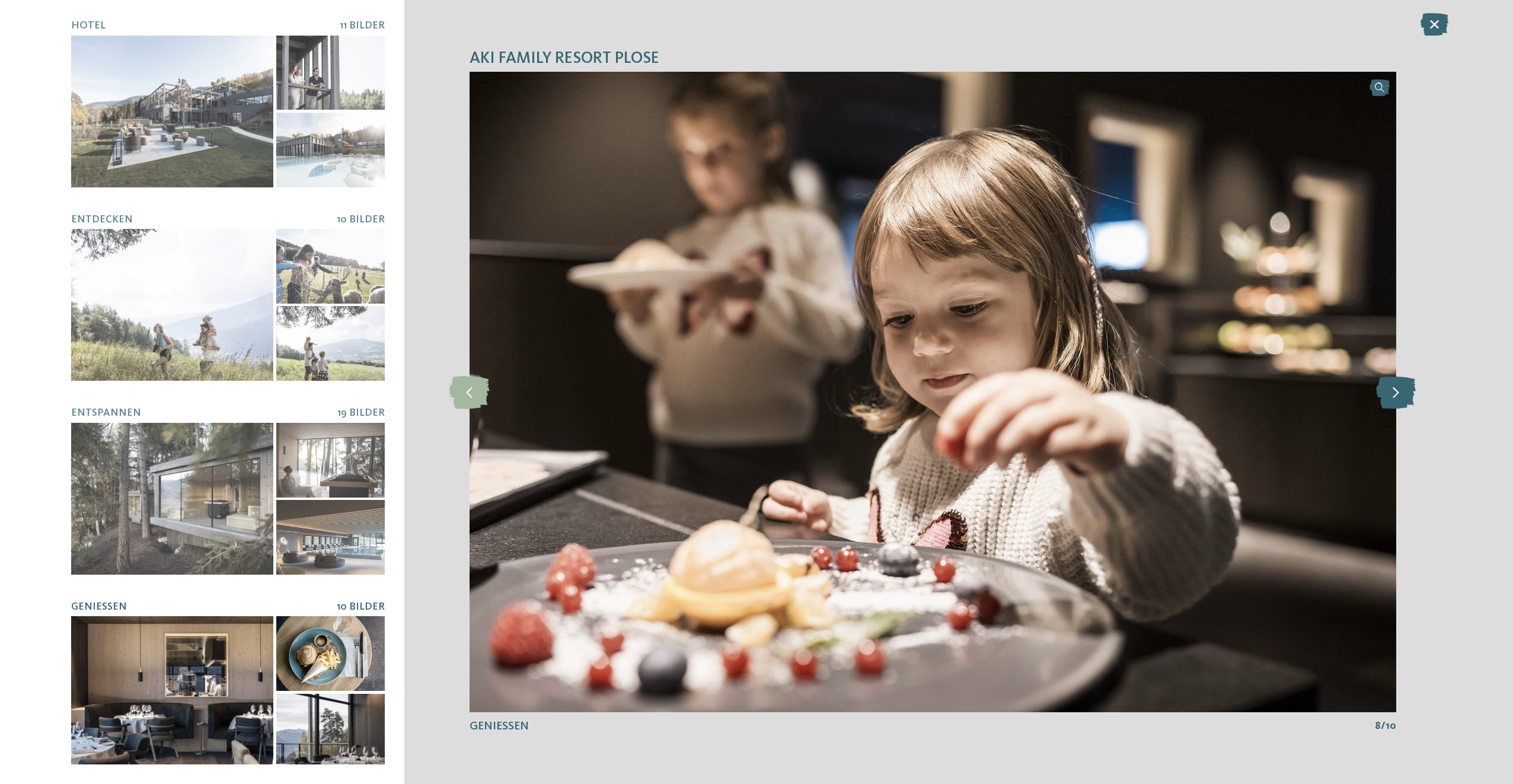
click at [1391, 390] on icon at bounding box center [1396, 392] width 40 height 32
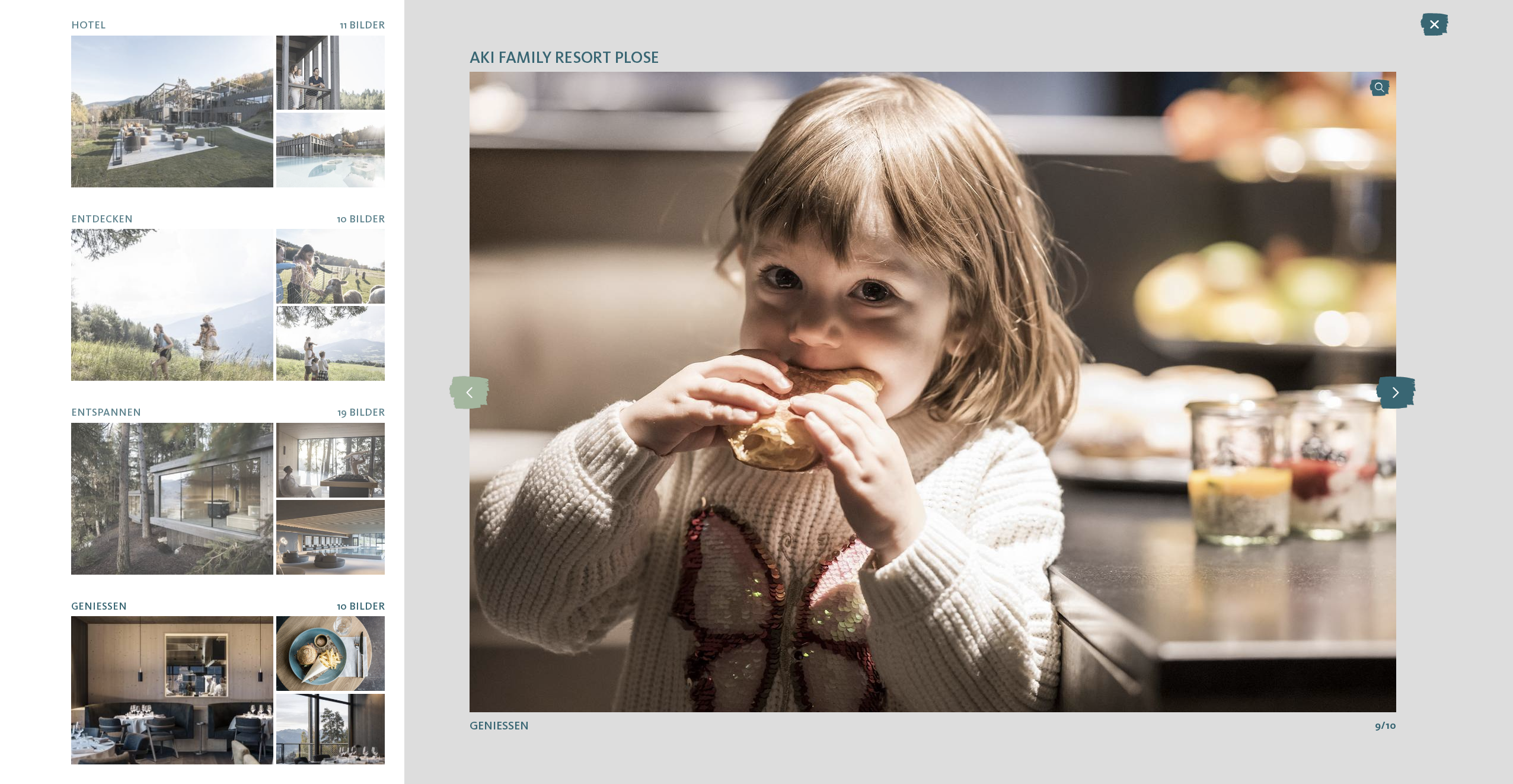
click at [1391, 390] on icon at bounding box center [1396, 392] width 40 height 32
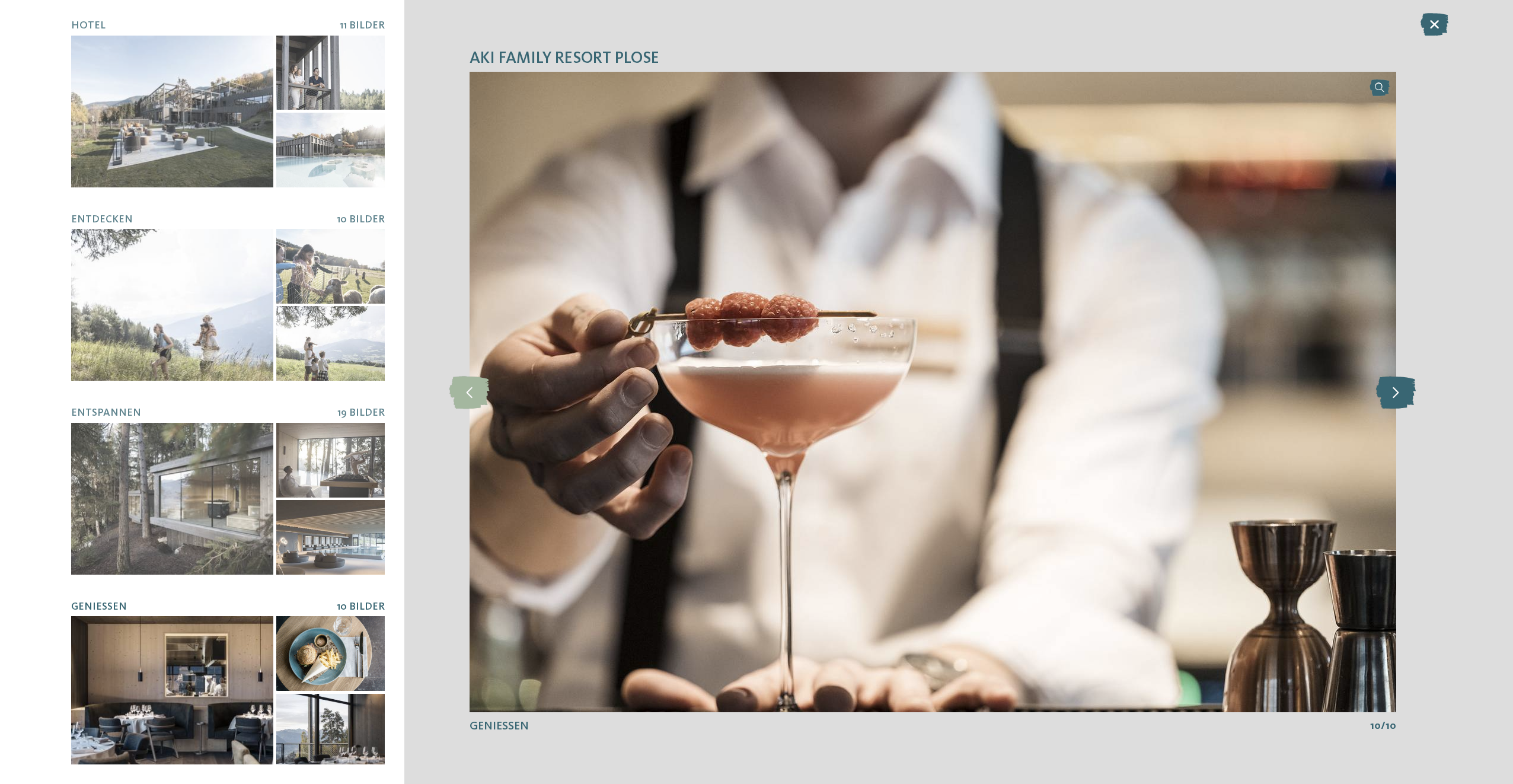
click at [1391, 390] on icon at bounding box center [1396, 392] width 40 height 32
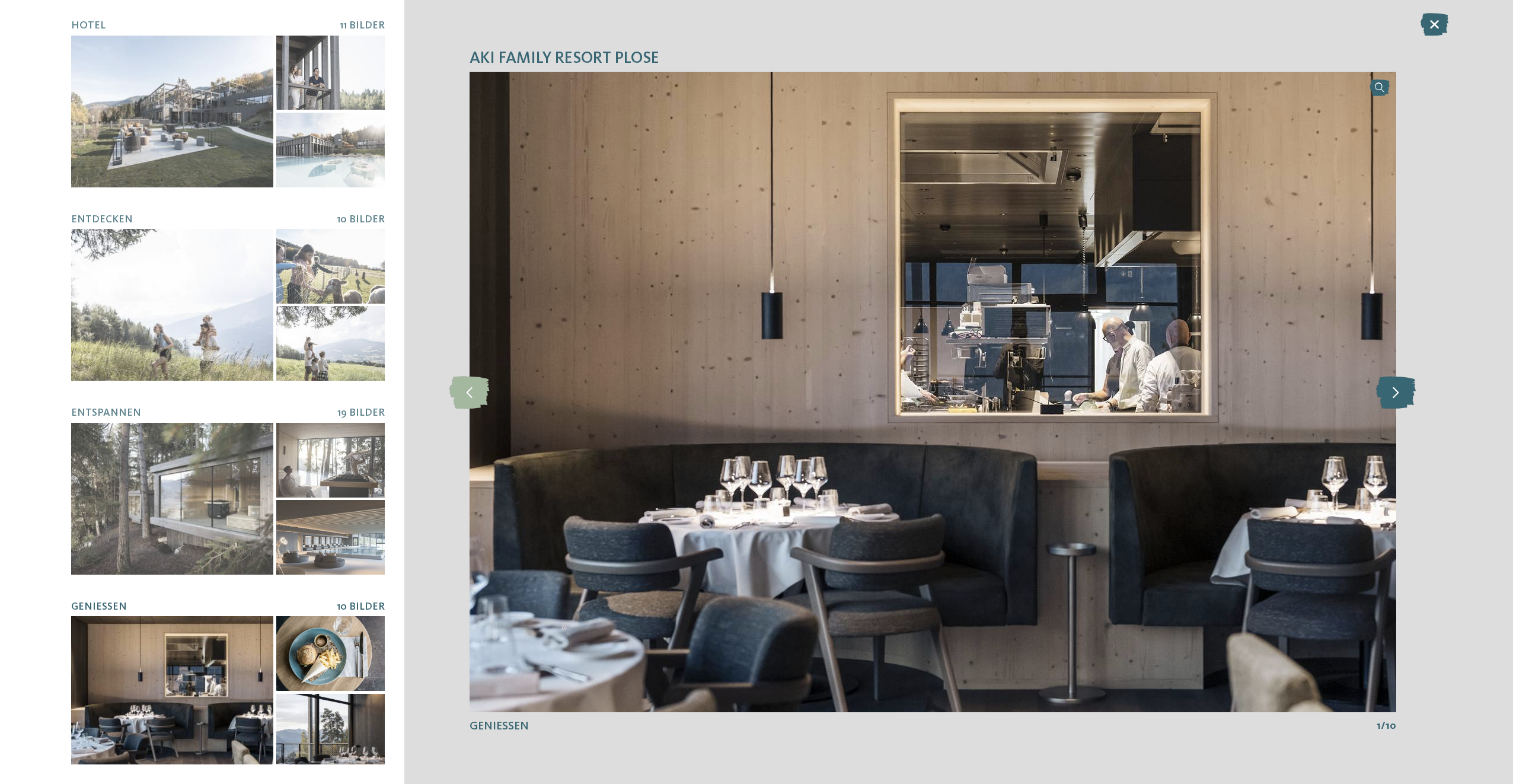
click at [1391, 390] on icon at bounding box center [1396, 392] width 40 height 32
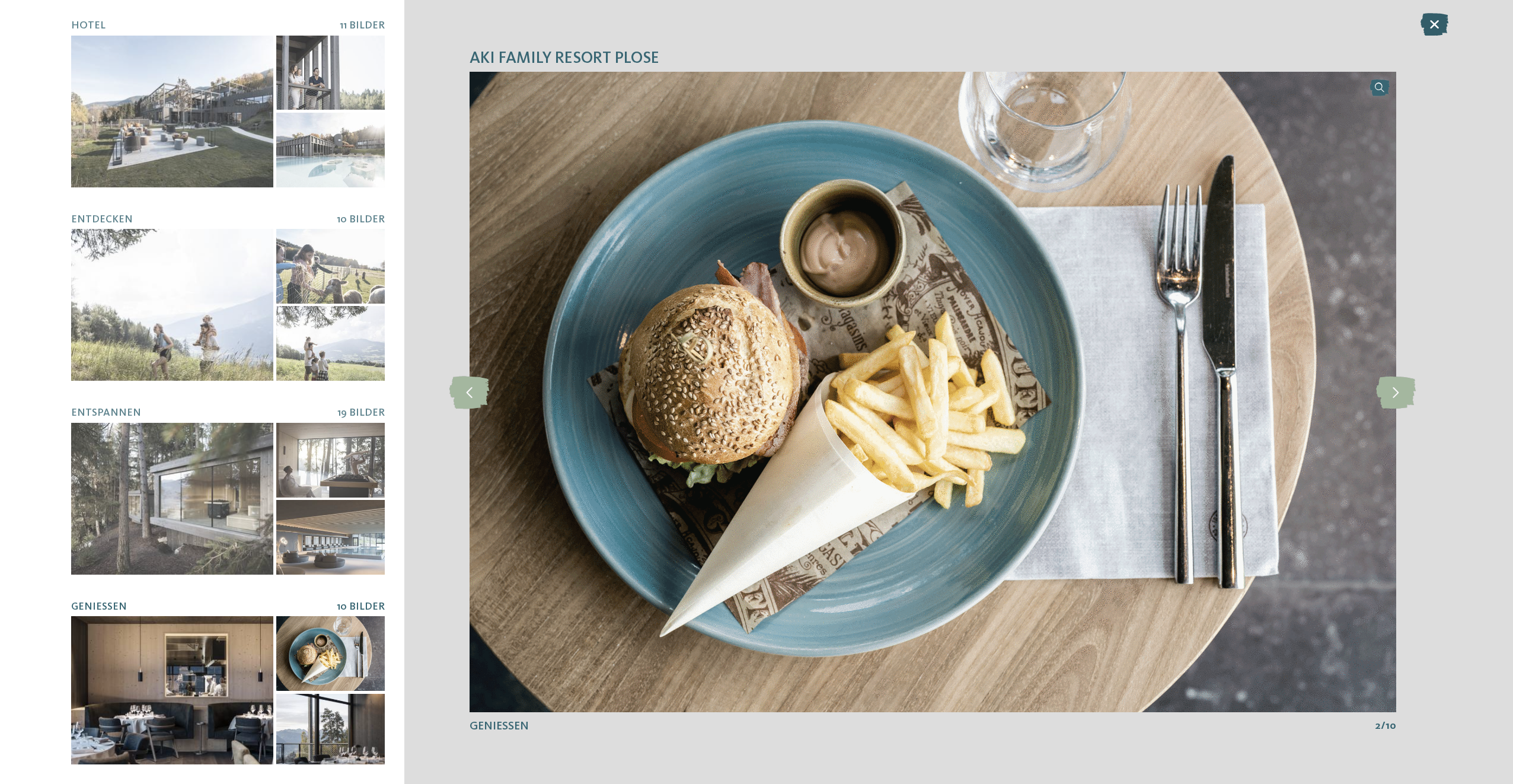
click at [1434, 27] on icon at bounding box center [1434, 24] width 28 height 23
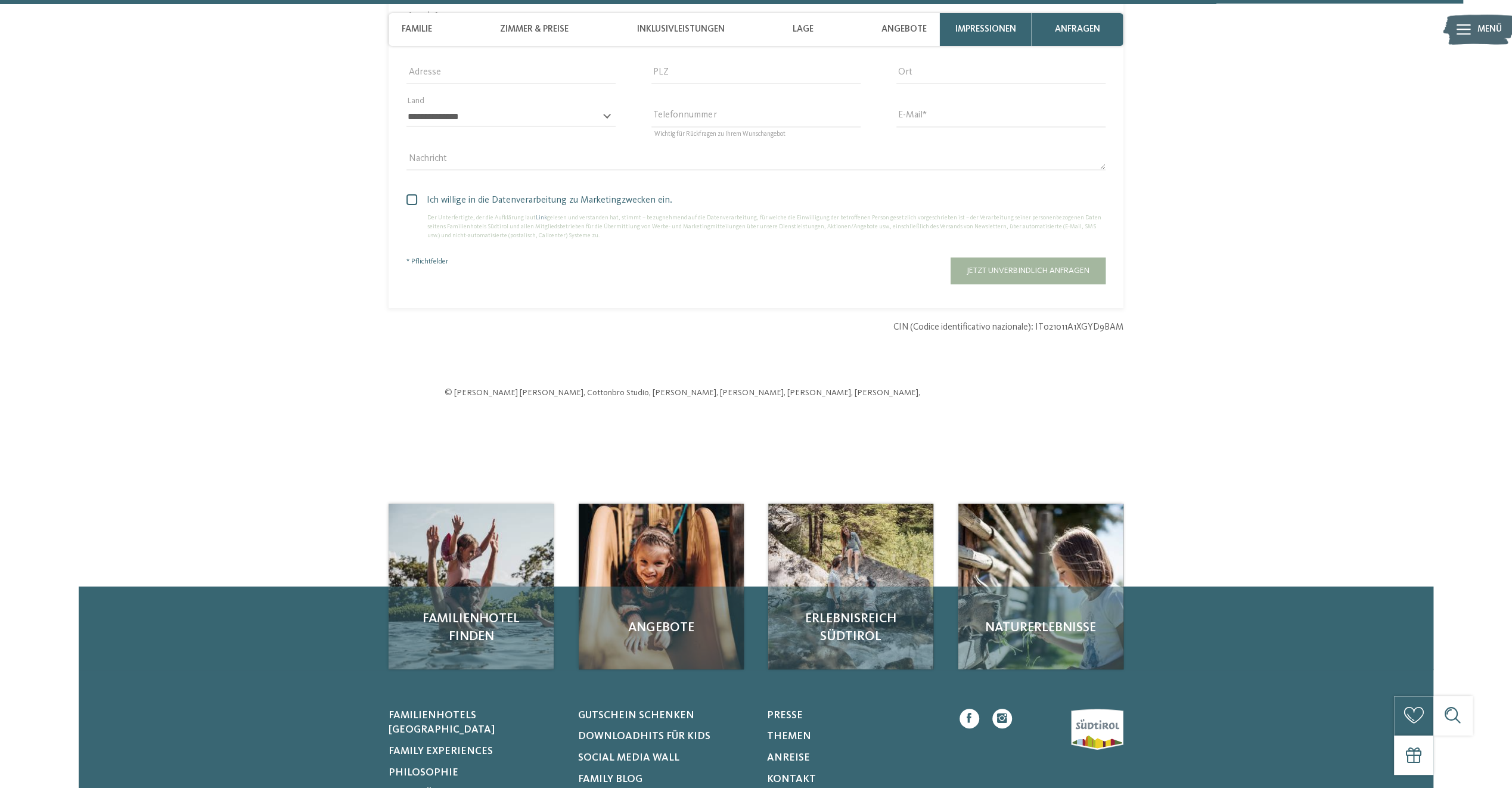
scroll to position [4348, 0]
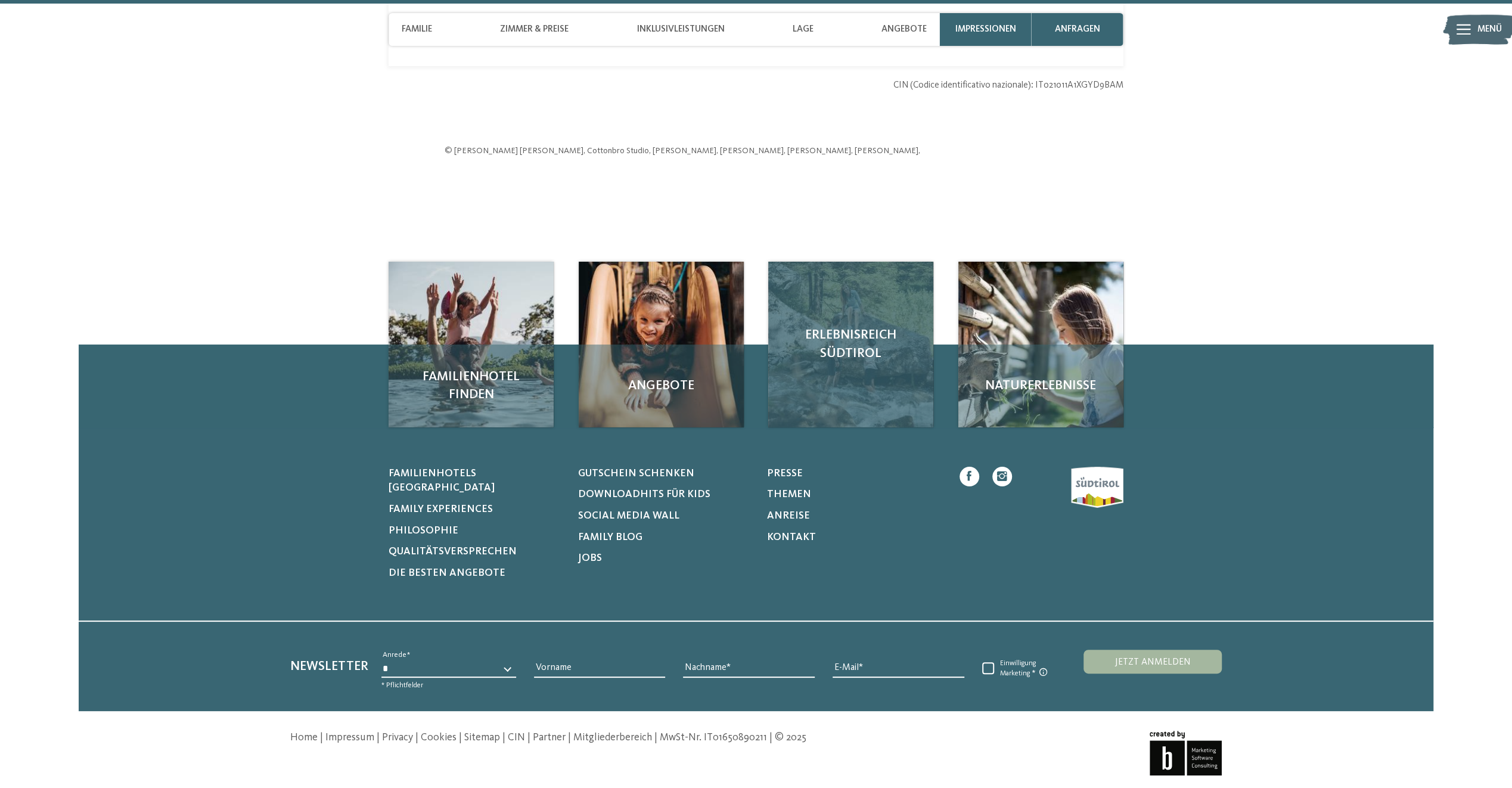
click at [852, 360] on div "Erlebnisreich Südtirol" at bounding box center [850, 343] width 165 height 165
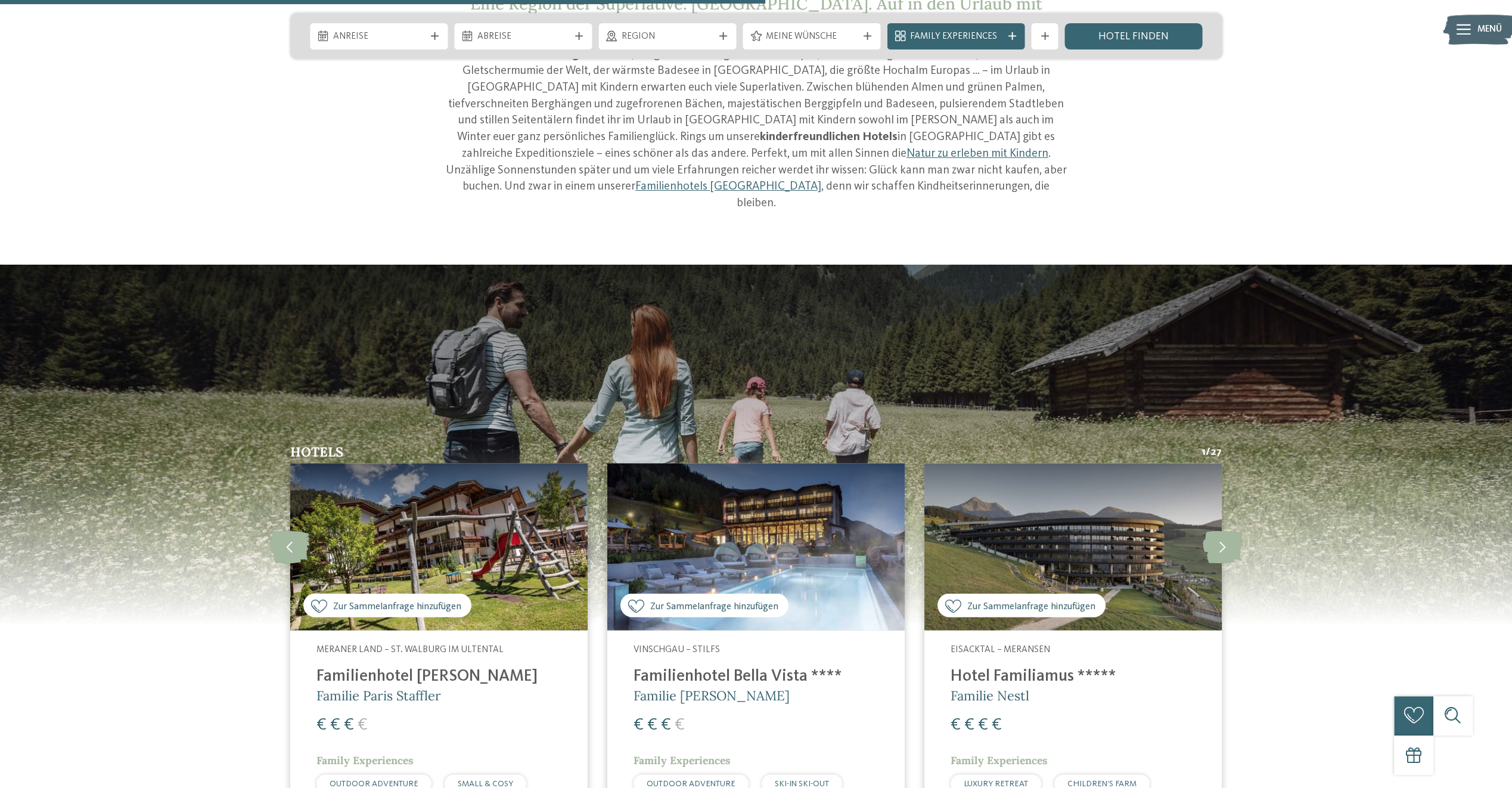
scroll to position [1728, 0]
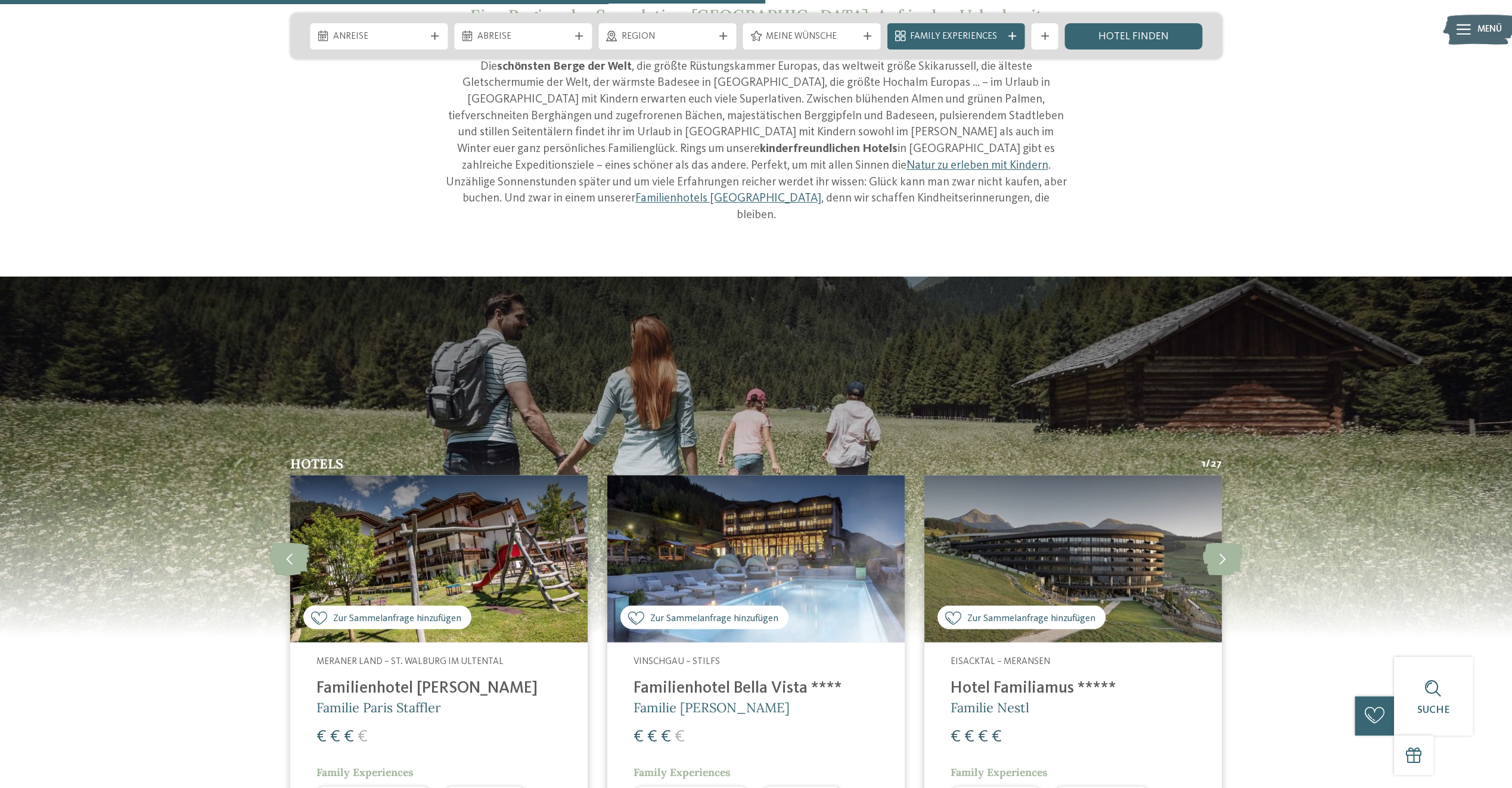
click at [1053, 678] on h4 "Hotel Familiamus *****" at bounding box center [1073, 688] width 245 height 20
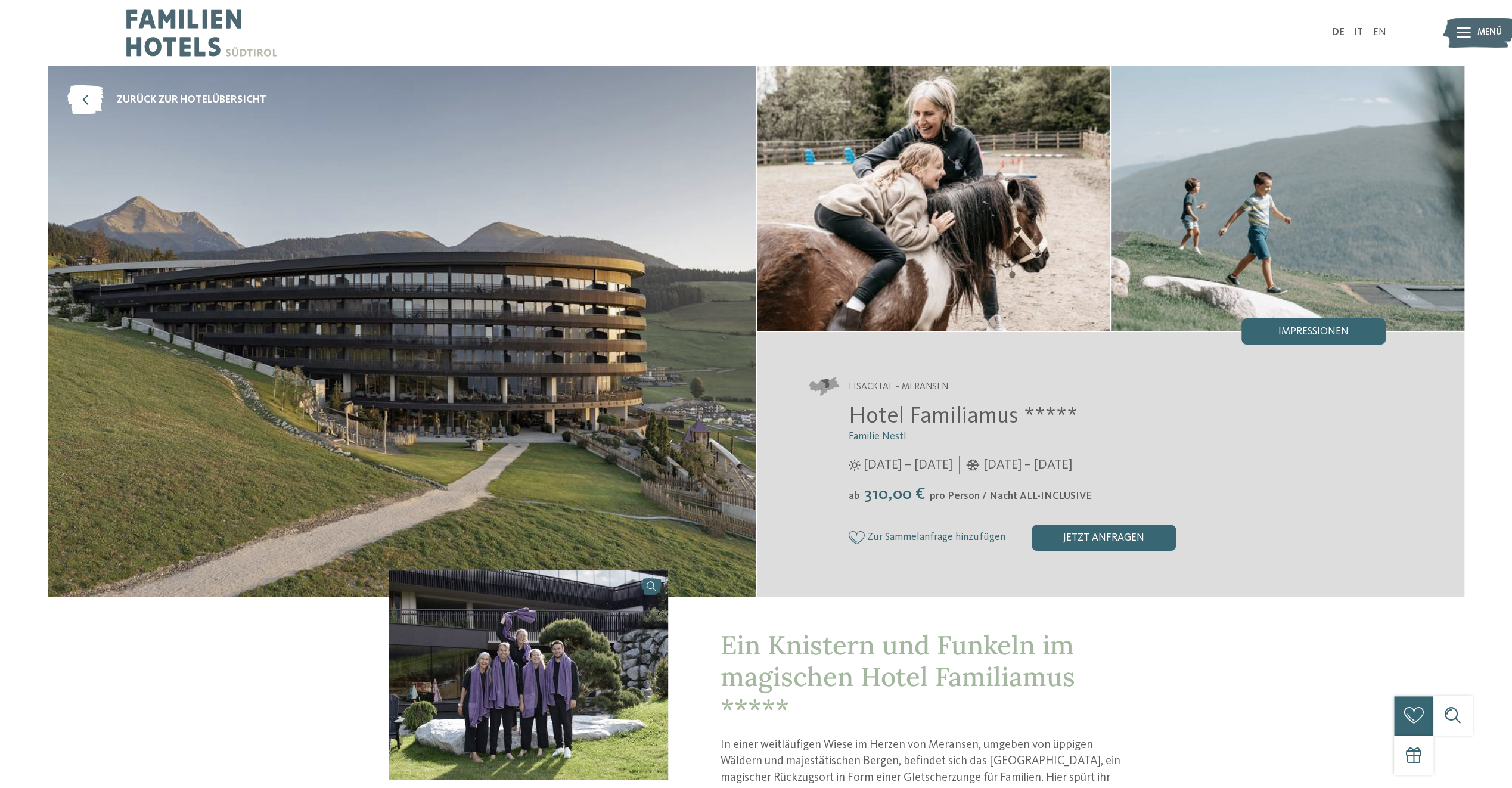
click at [697, 439] on img at bounding box center [402, 331] width 708 height 531
click at [1331, 329] on span "Impressionen" at bounding box center [1313, 332] width 70 height 11
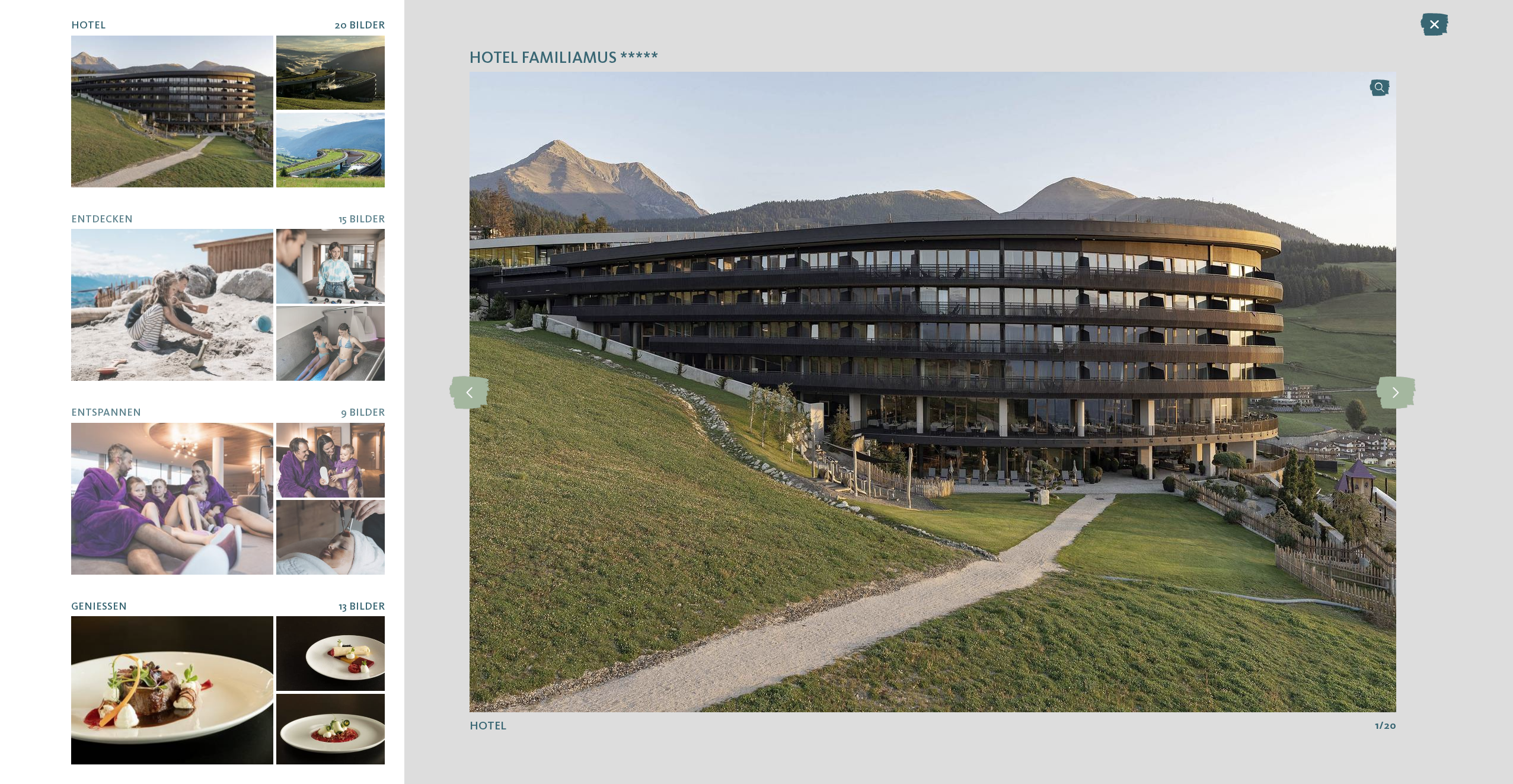
click at [276, 648] on div at bounding box center [331, 653] width 109 height 75
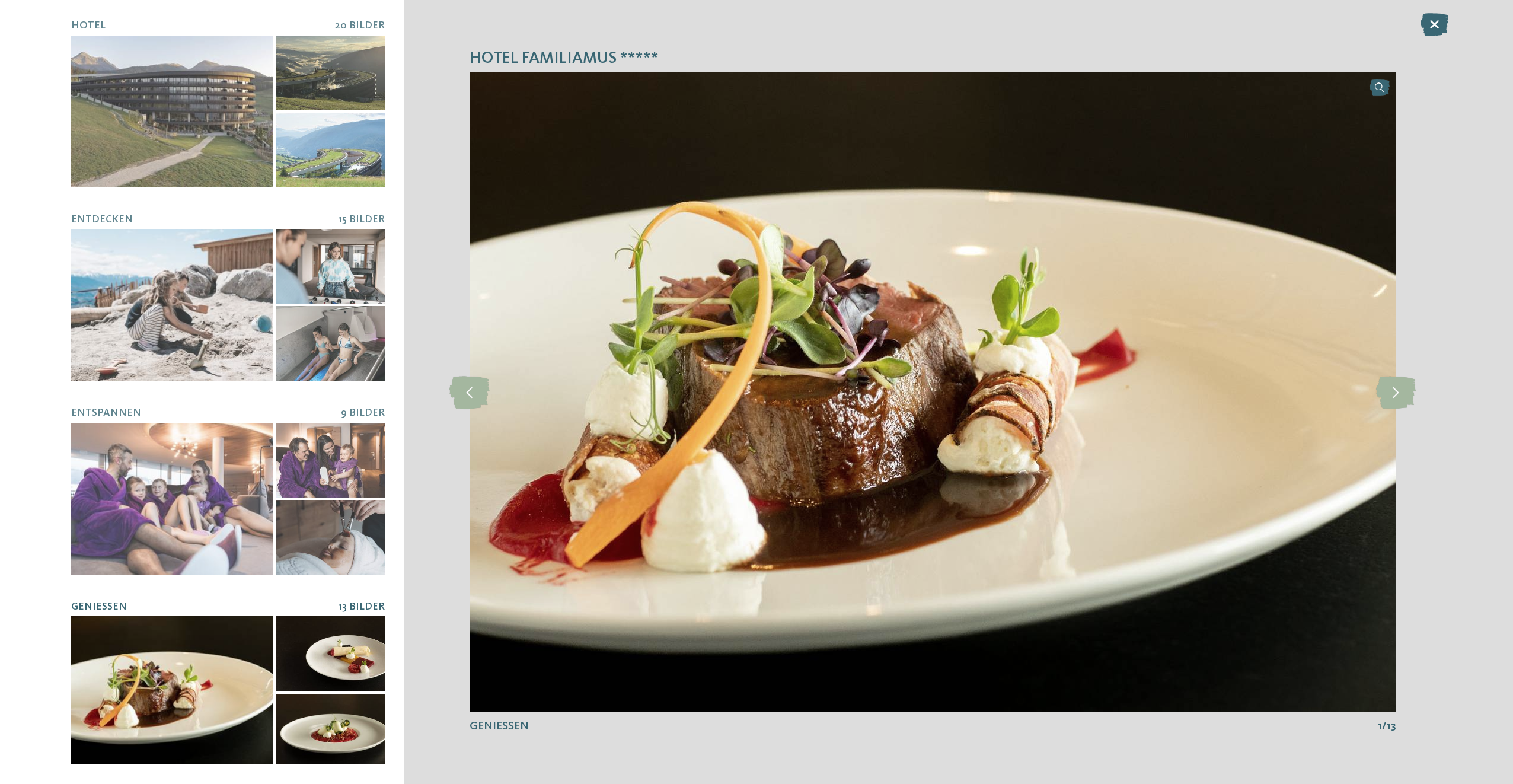
click at [359, 640] on div at bounding box center [331, 653] width 109 height 75
click at [346, 707] on div at bounding box center [331, 731] width 109 height 75
click at [1406, 394] on icon at bounding box center [1396, 392] width 40 height 32
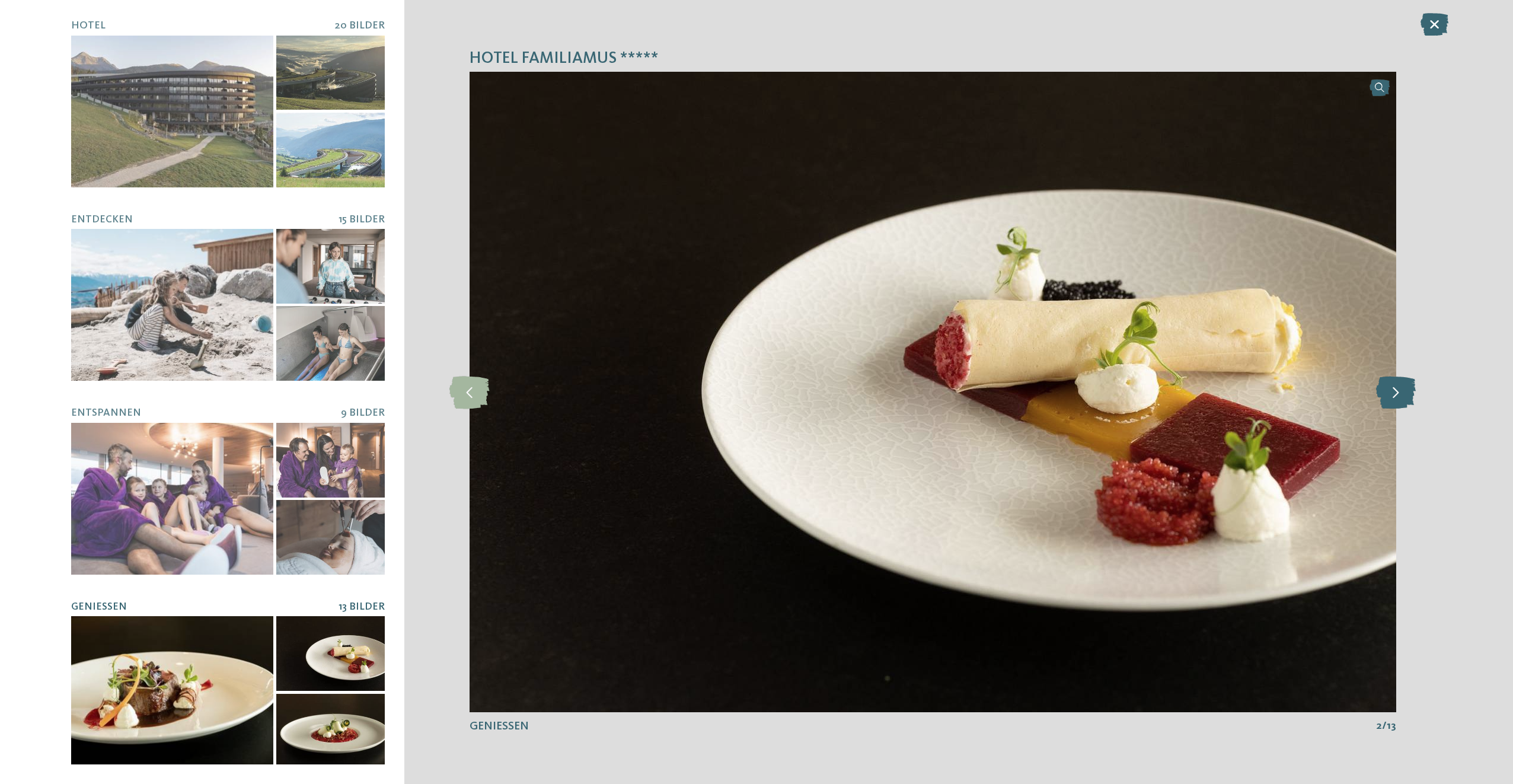
click at [1406, 394] on icon at bounding box center [1396, 392] width 40 height 32
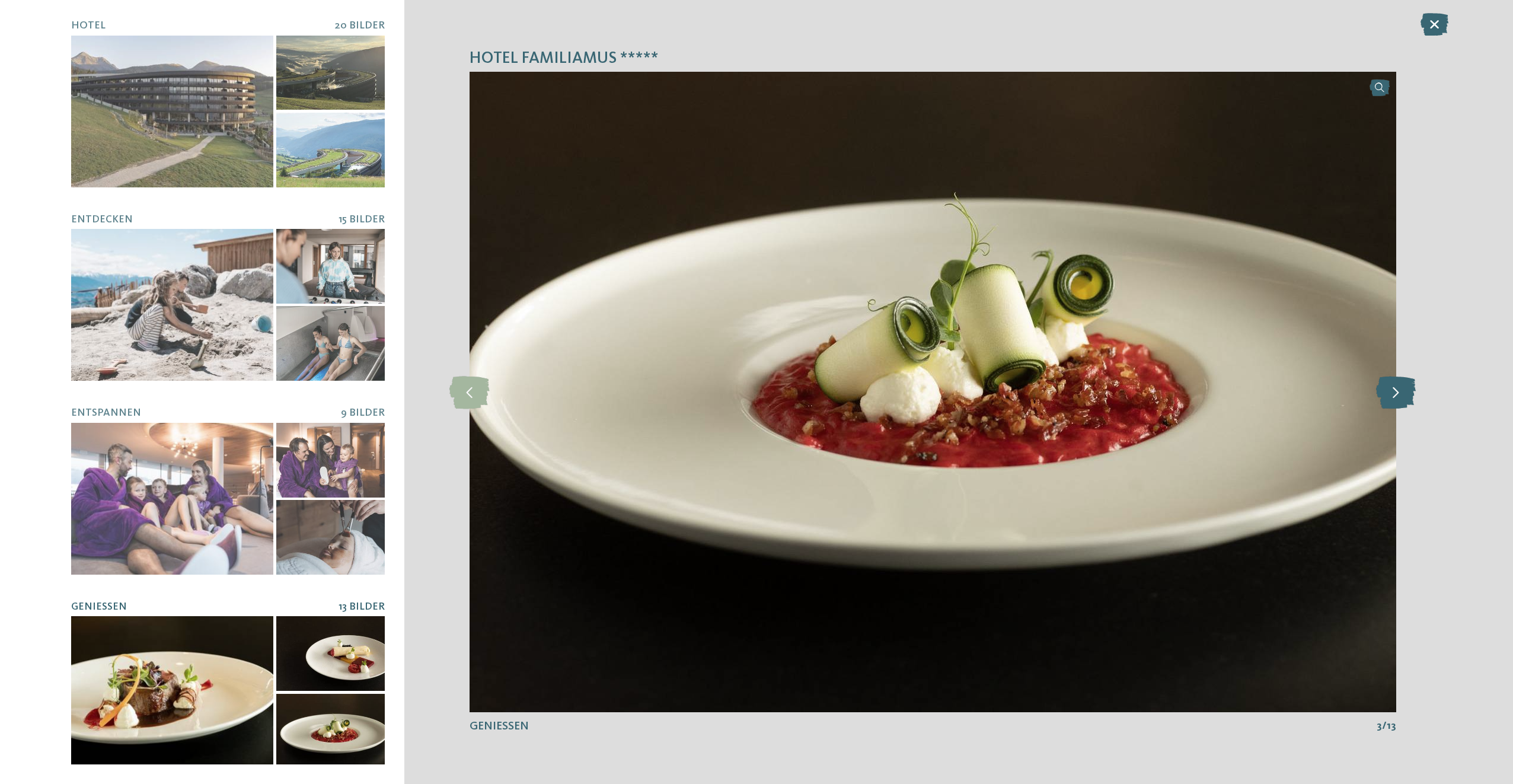
click at [1406, 394] on icon at bounding box center [1396, 392] width 40 height 32
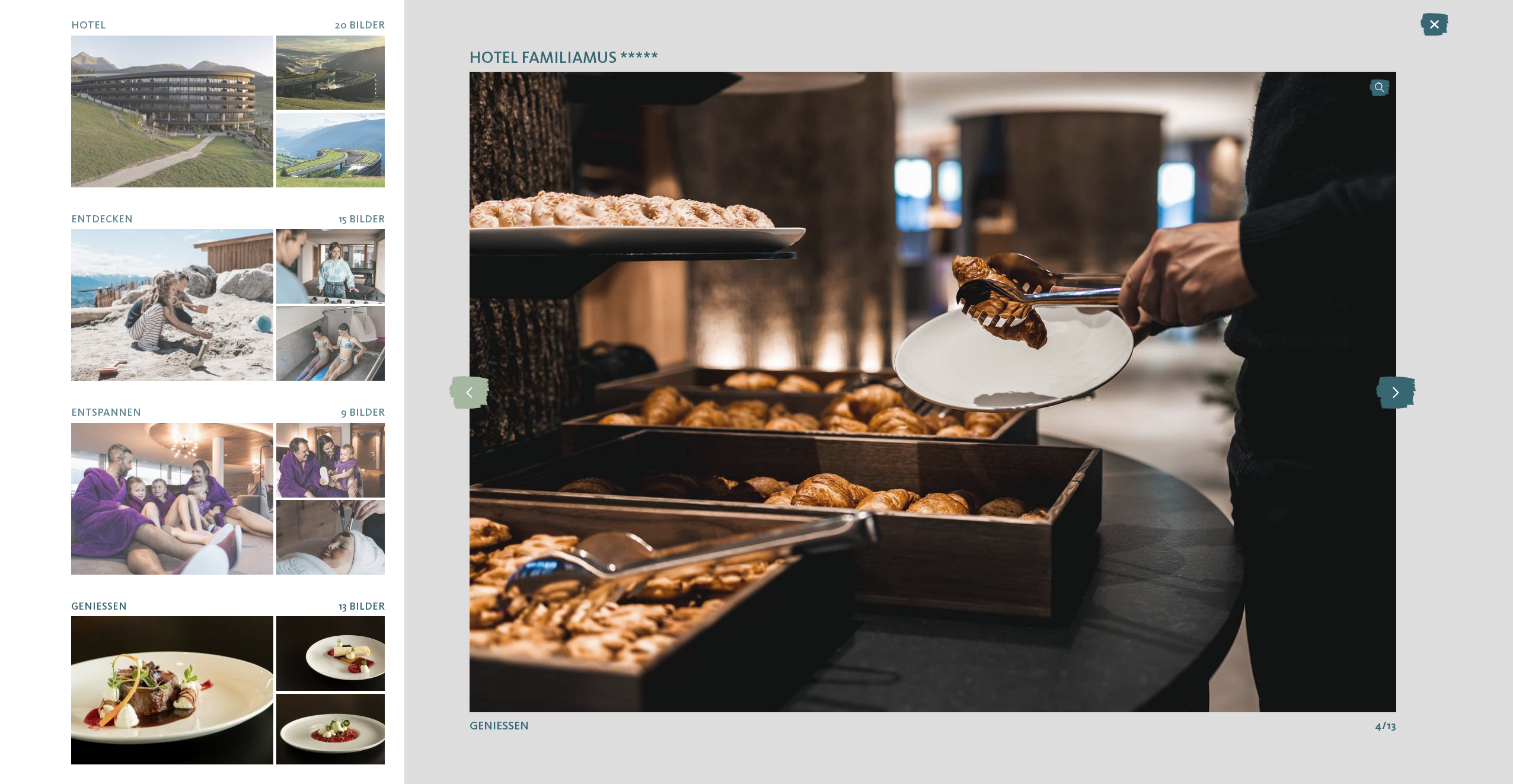
click at [1406, 394] on icon at bounding box center [1396, 392] width 40 height 32
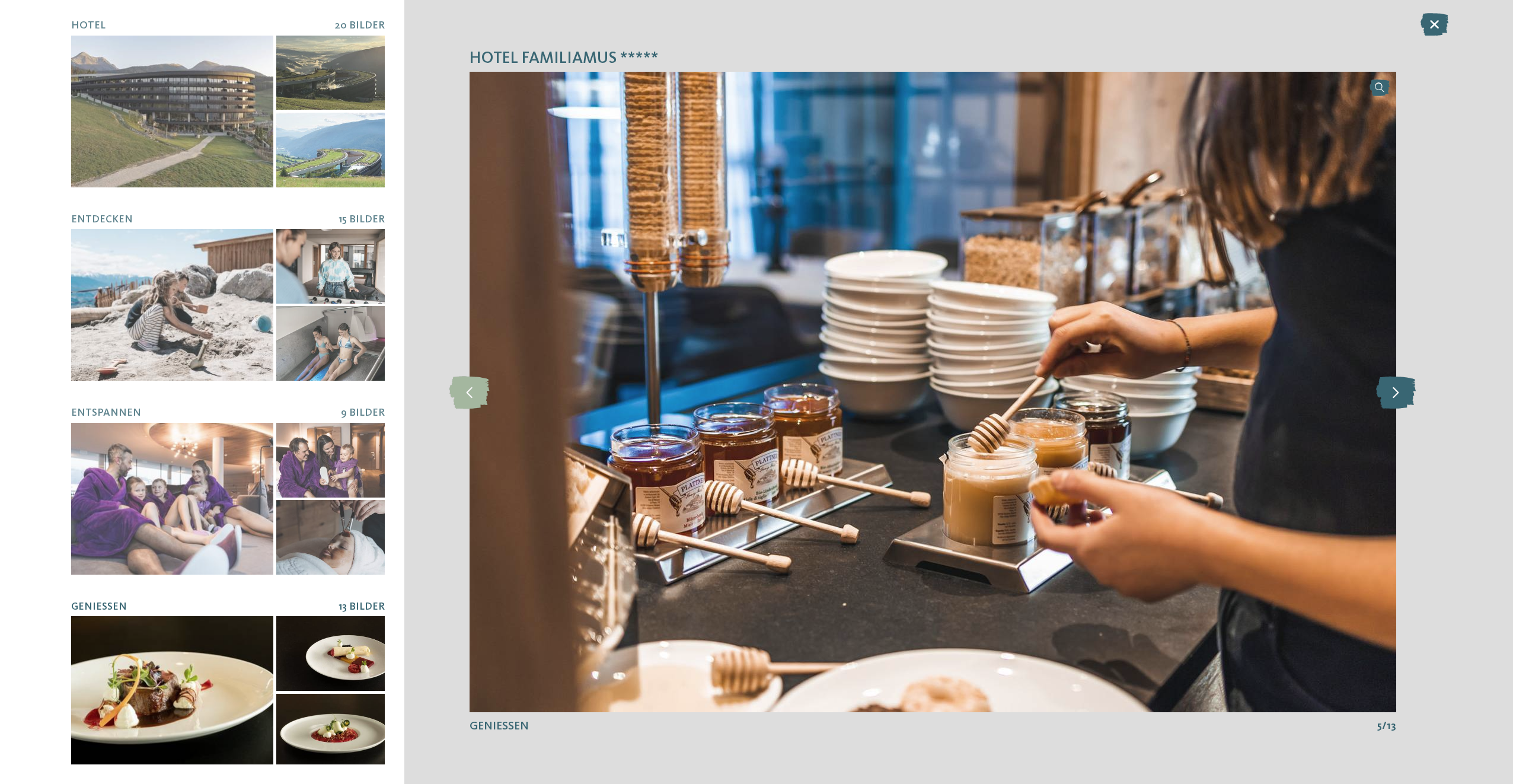
click at [1406, 394] on icon at bounding box center [1396, 392] width 40 height 32
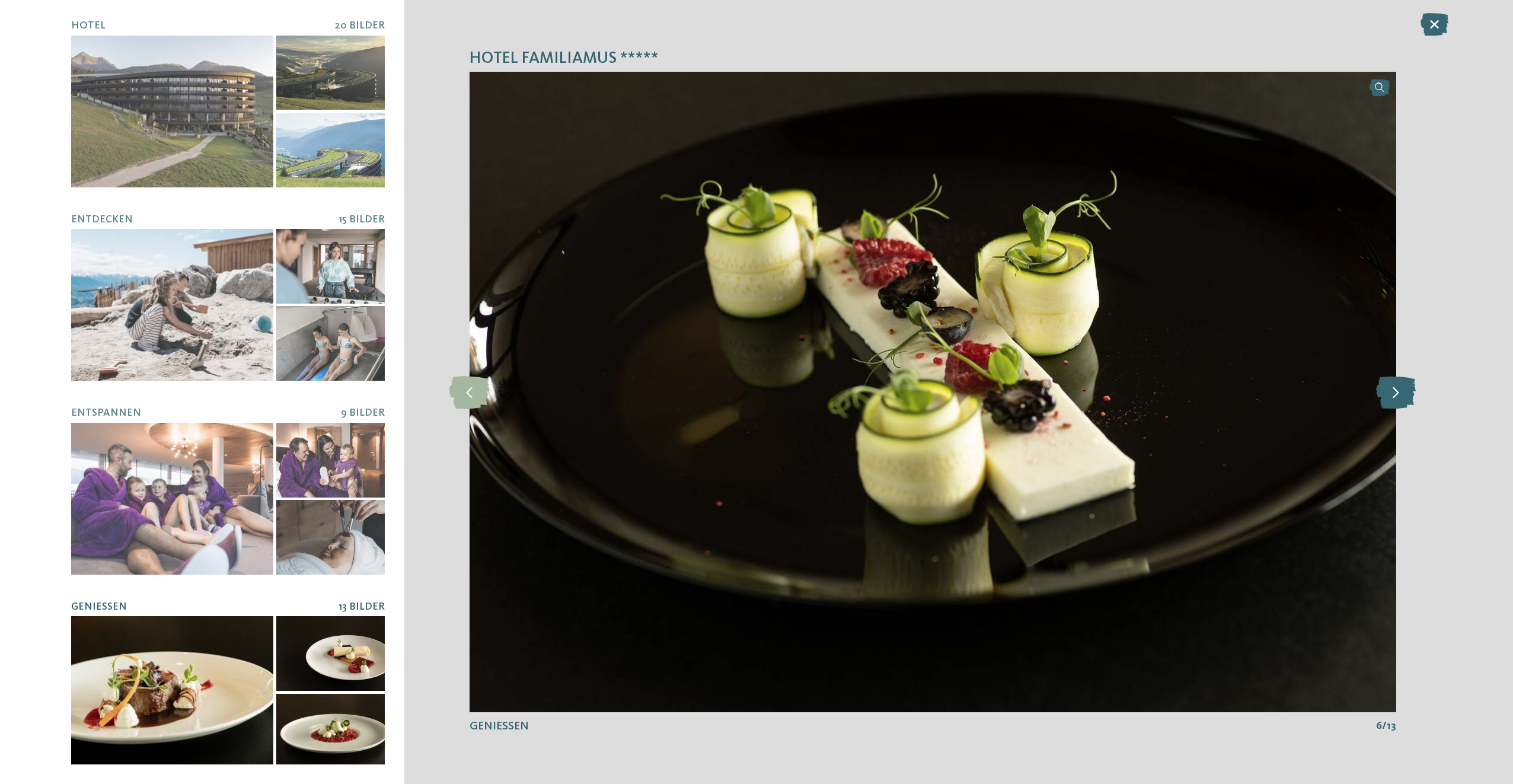
click at [1406, 394] on icon at bounding box center [1396, 392] width 40 height 32
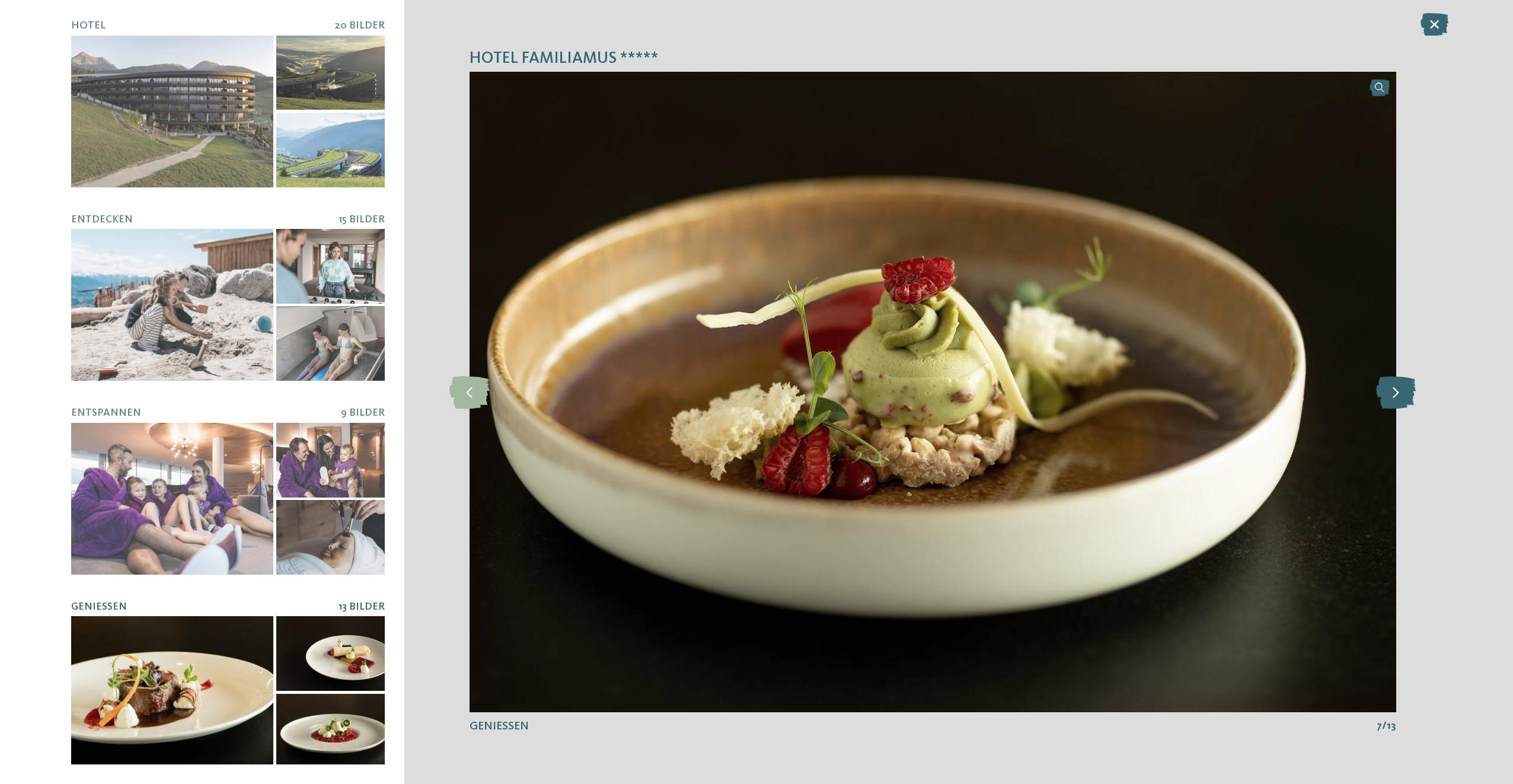
click at [1406, 394] on icon at bounding box center [1396, 392] width 40 height 32
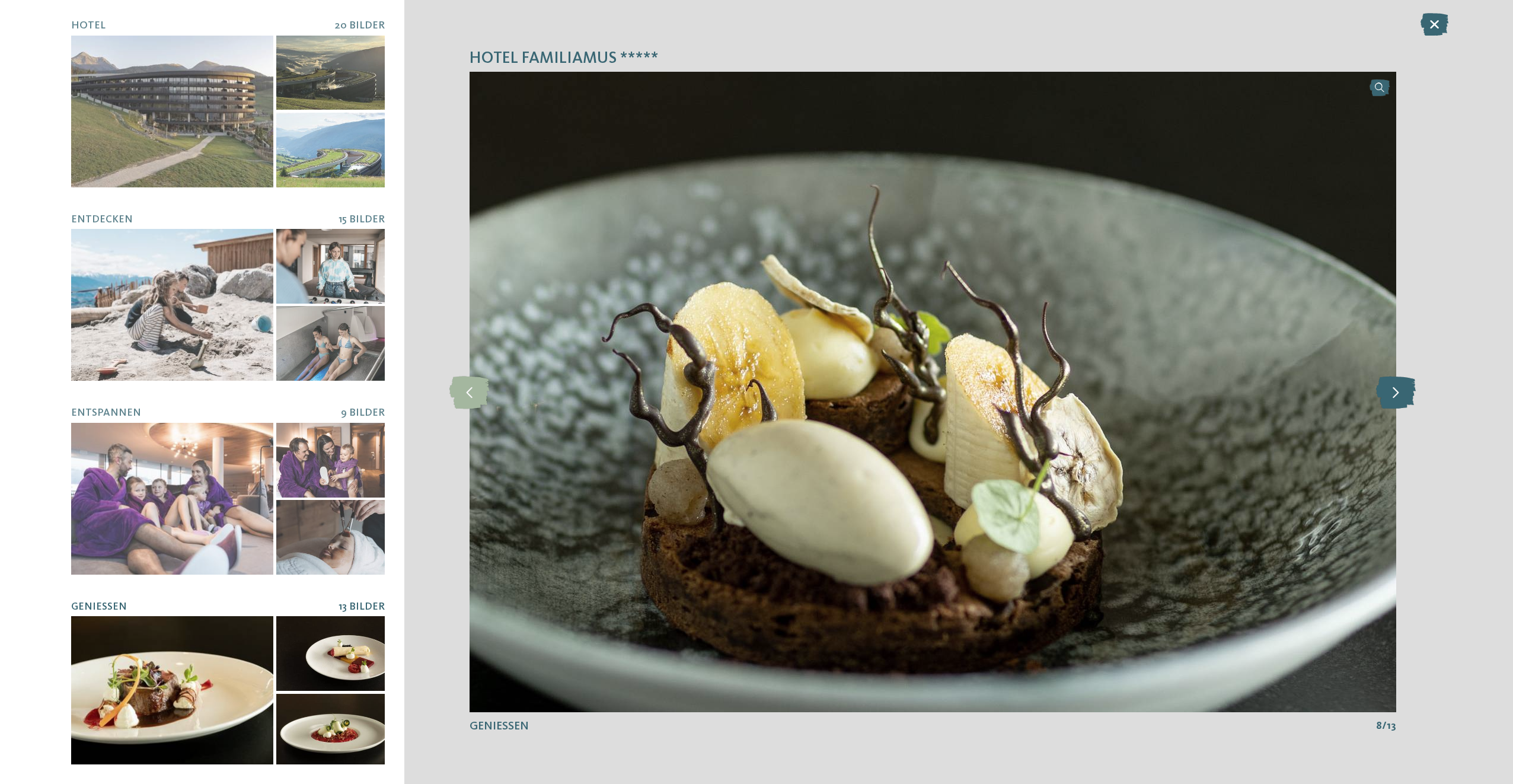
click at [1406, 394] on icon at bounding box center [1396, 392] width 40 height 32
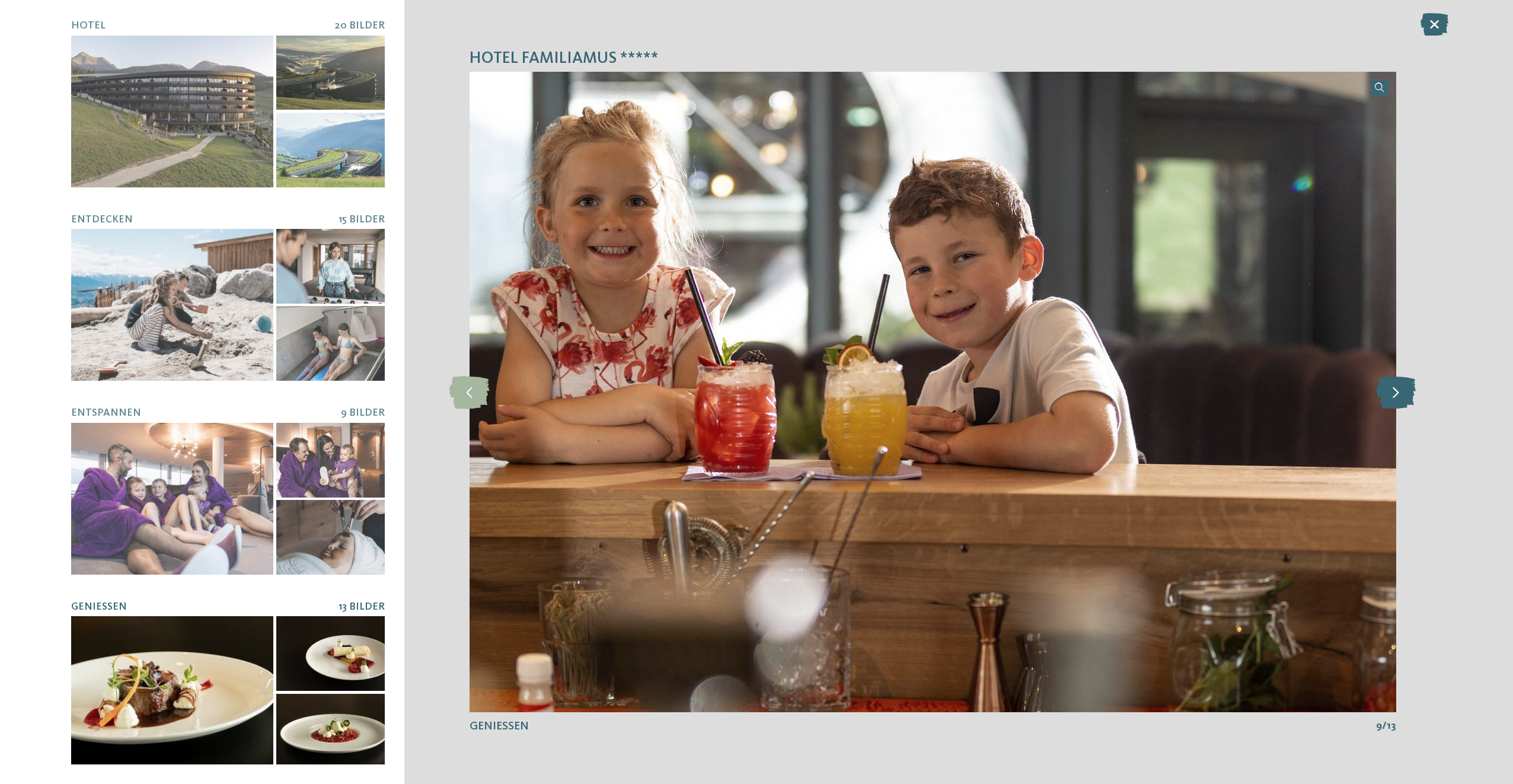
click at [1406, 394] on icon at bounding box center [1396, 392] width 40 height 32
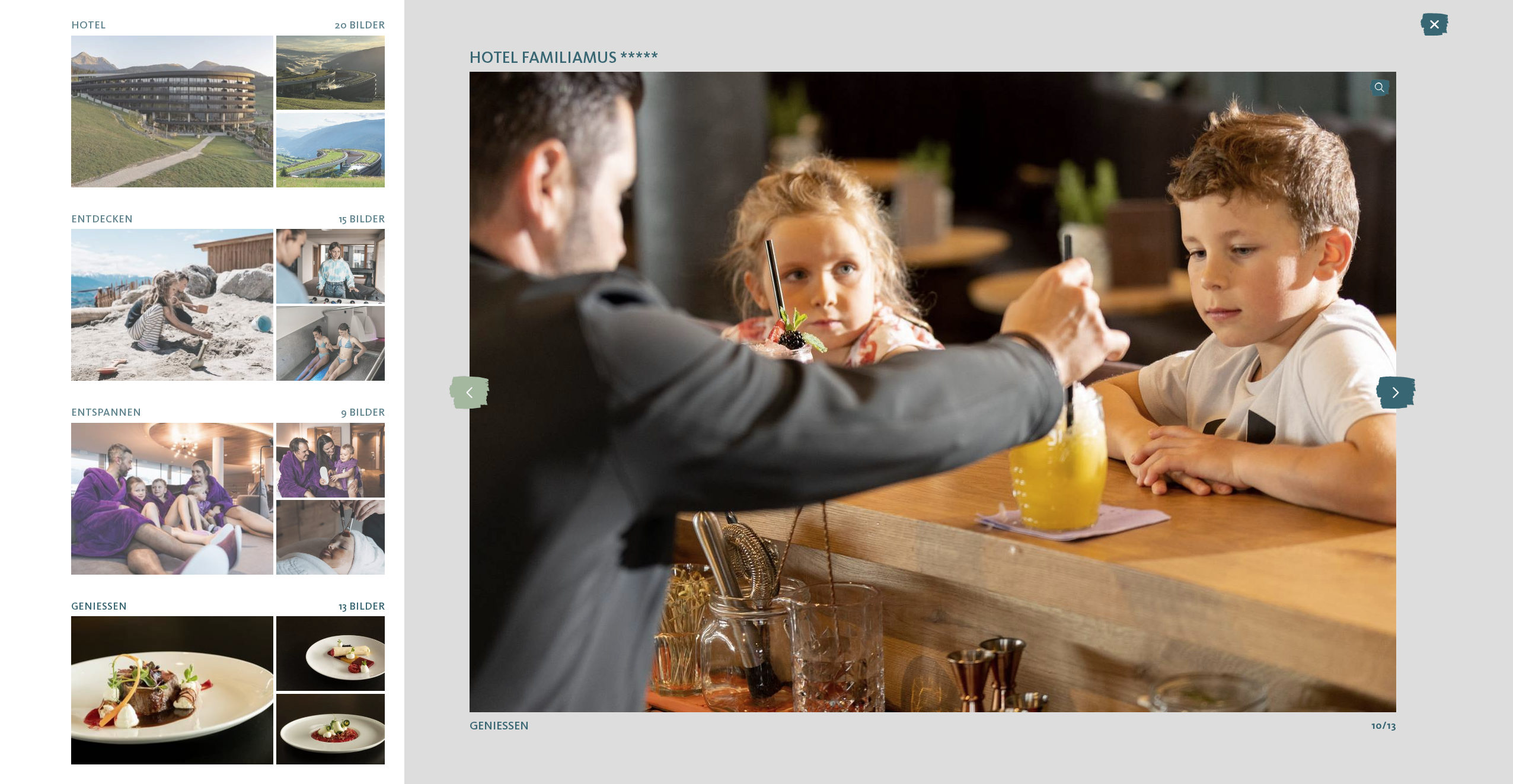
click at [1406, 394] on icon at bounding box center [1396, 392] width 40 height 32
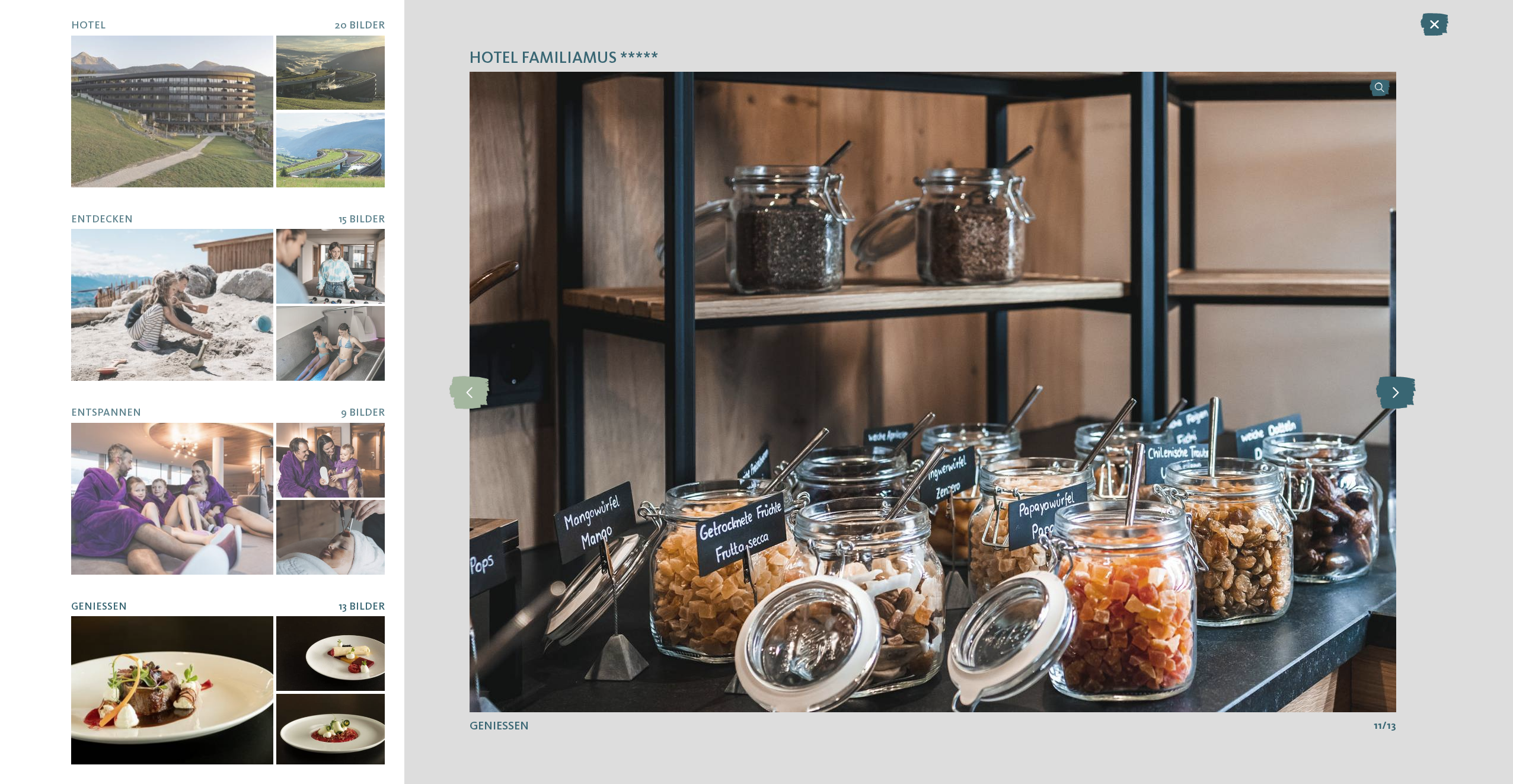
click at [1406, 394] on icon at bounding box center [1396, 392] width 40 height 32
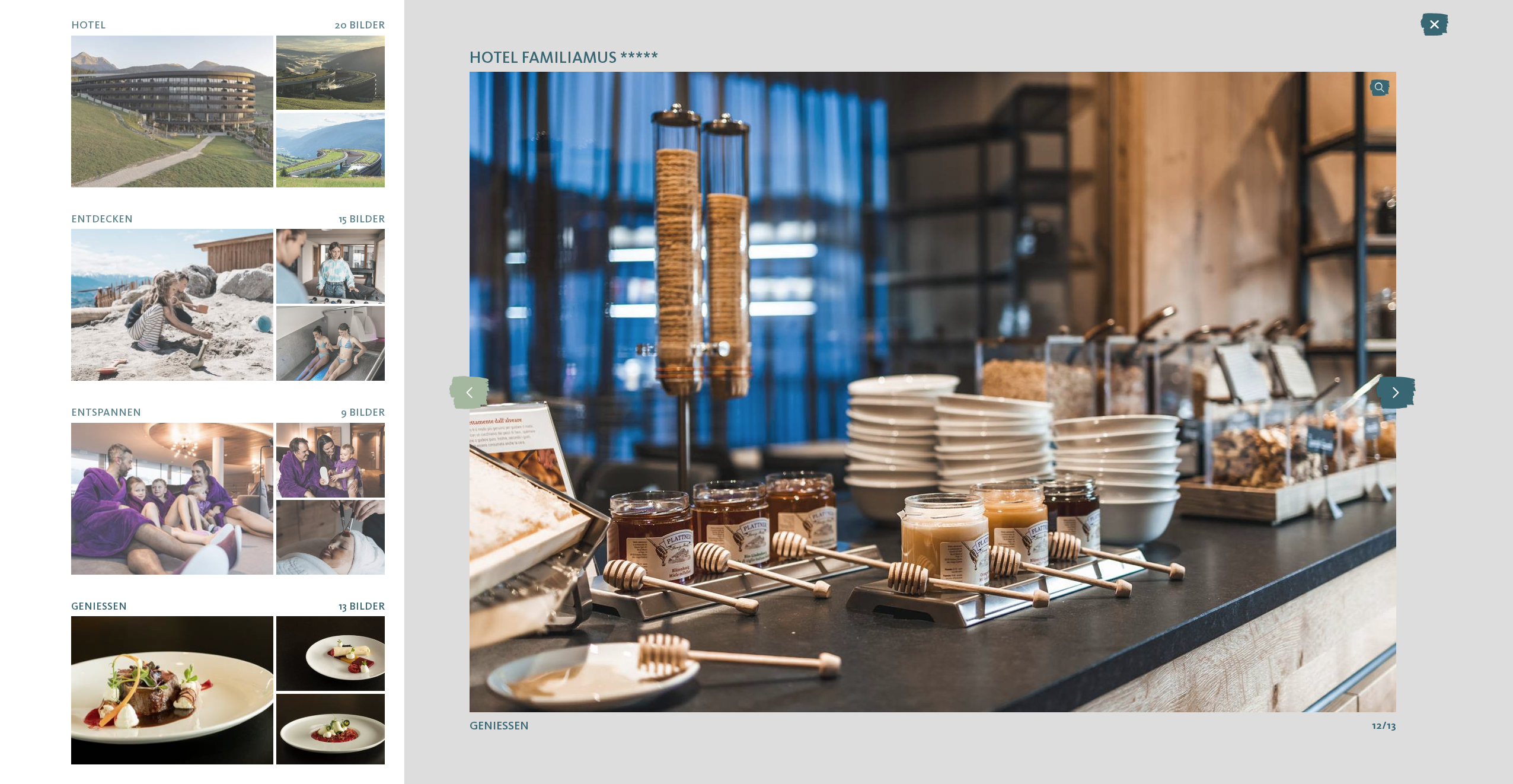
click at [1406, 394] on icon at bounding box center [1396, 392] width 40 height 32
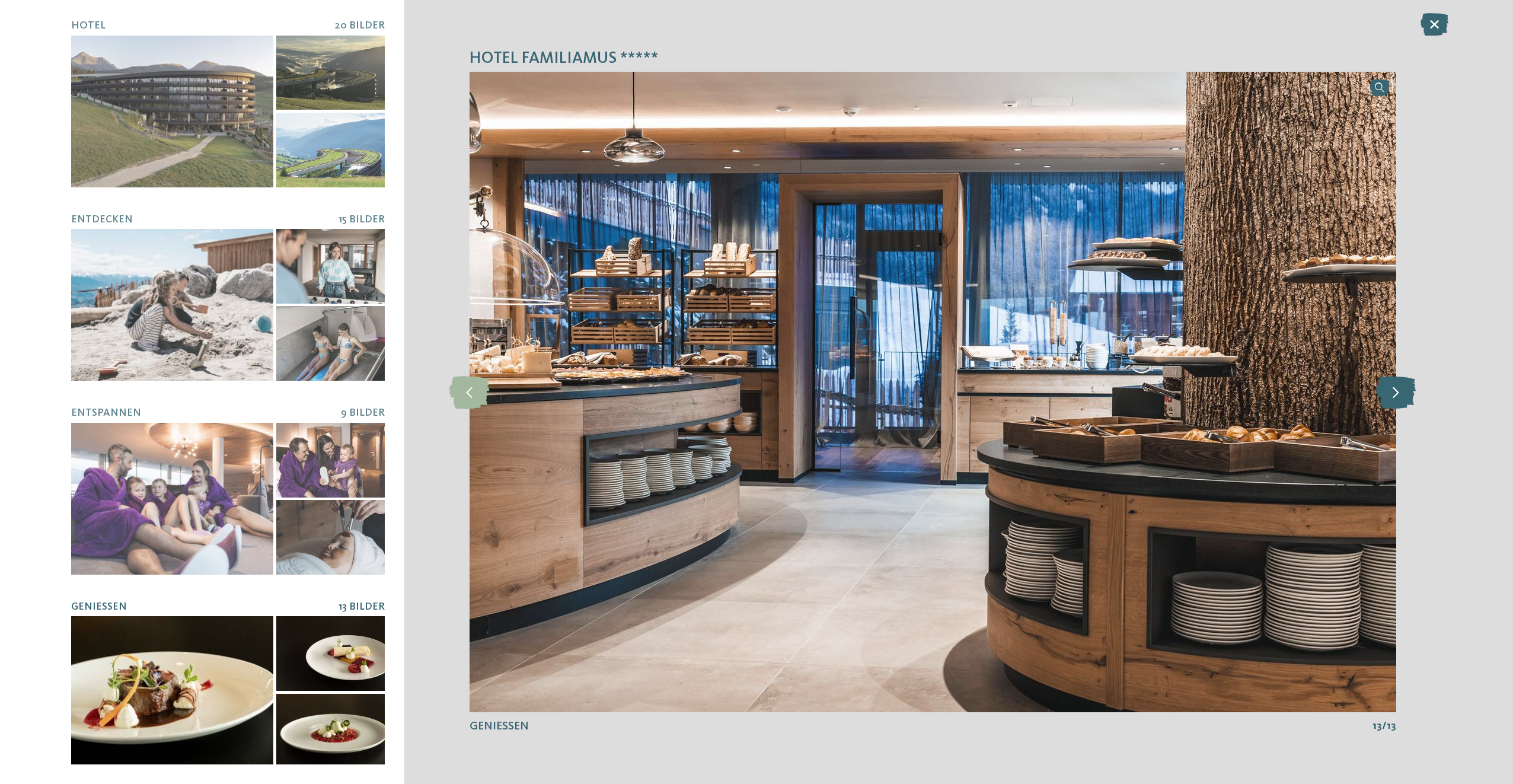
click at [1406, 394] on icon at bounding box center [1396, 392] width 40 height 32
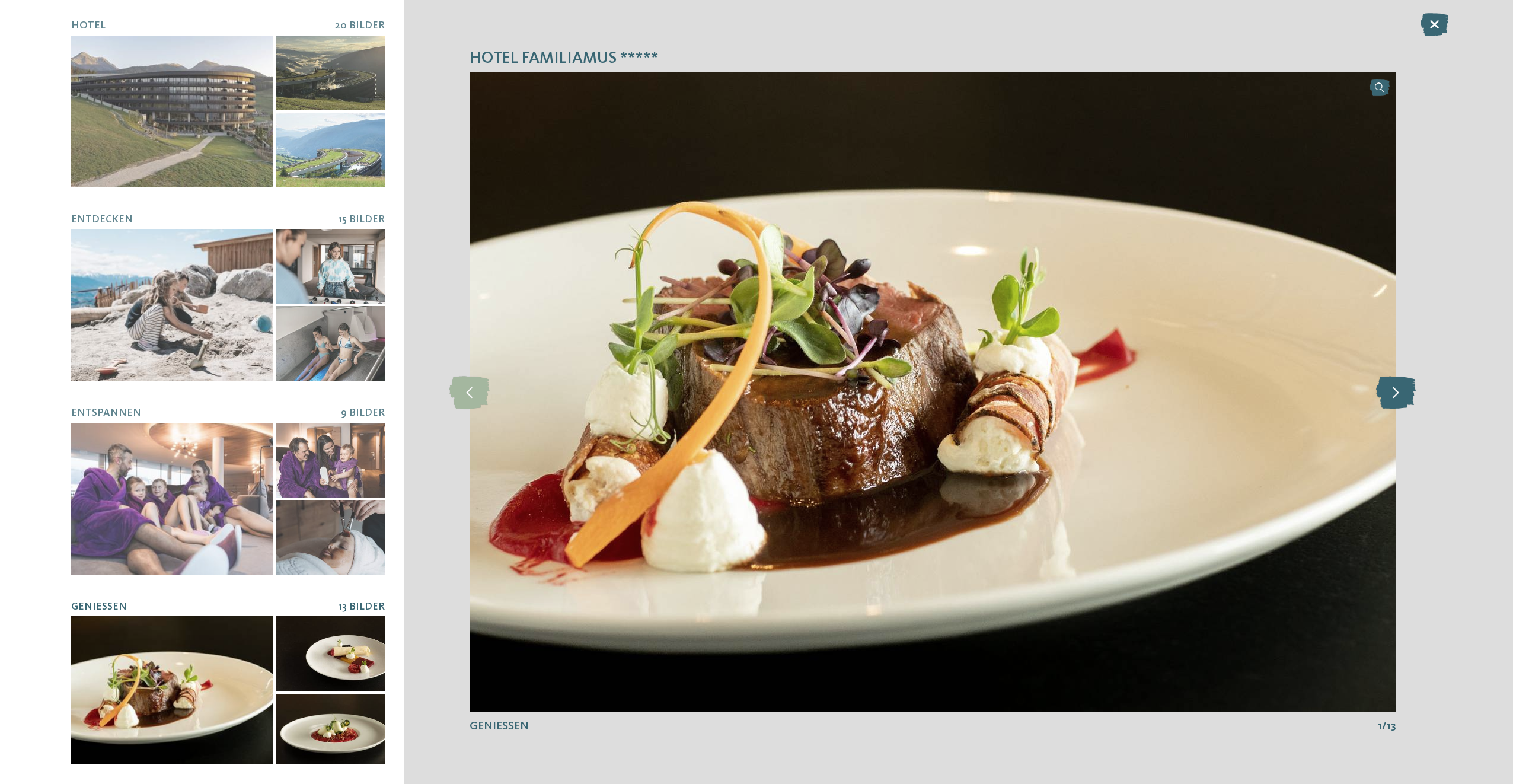
click at [1406, 394] on icon at bounding box center [1396, 392] width 40 height 32
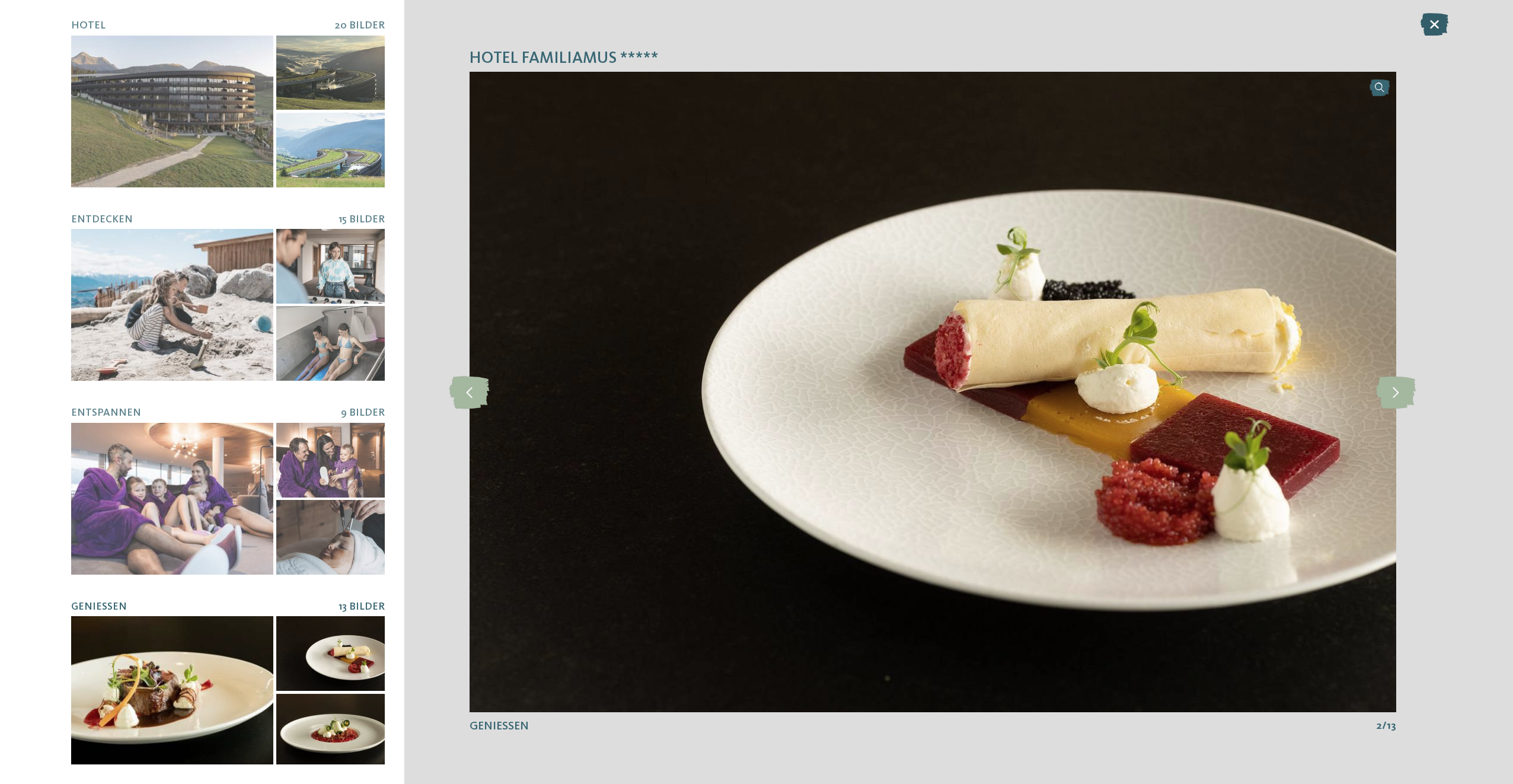
click at [1434, 18] on icon at bounding box center [1434, 24] width 28 height 23
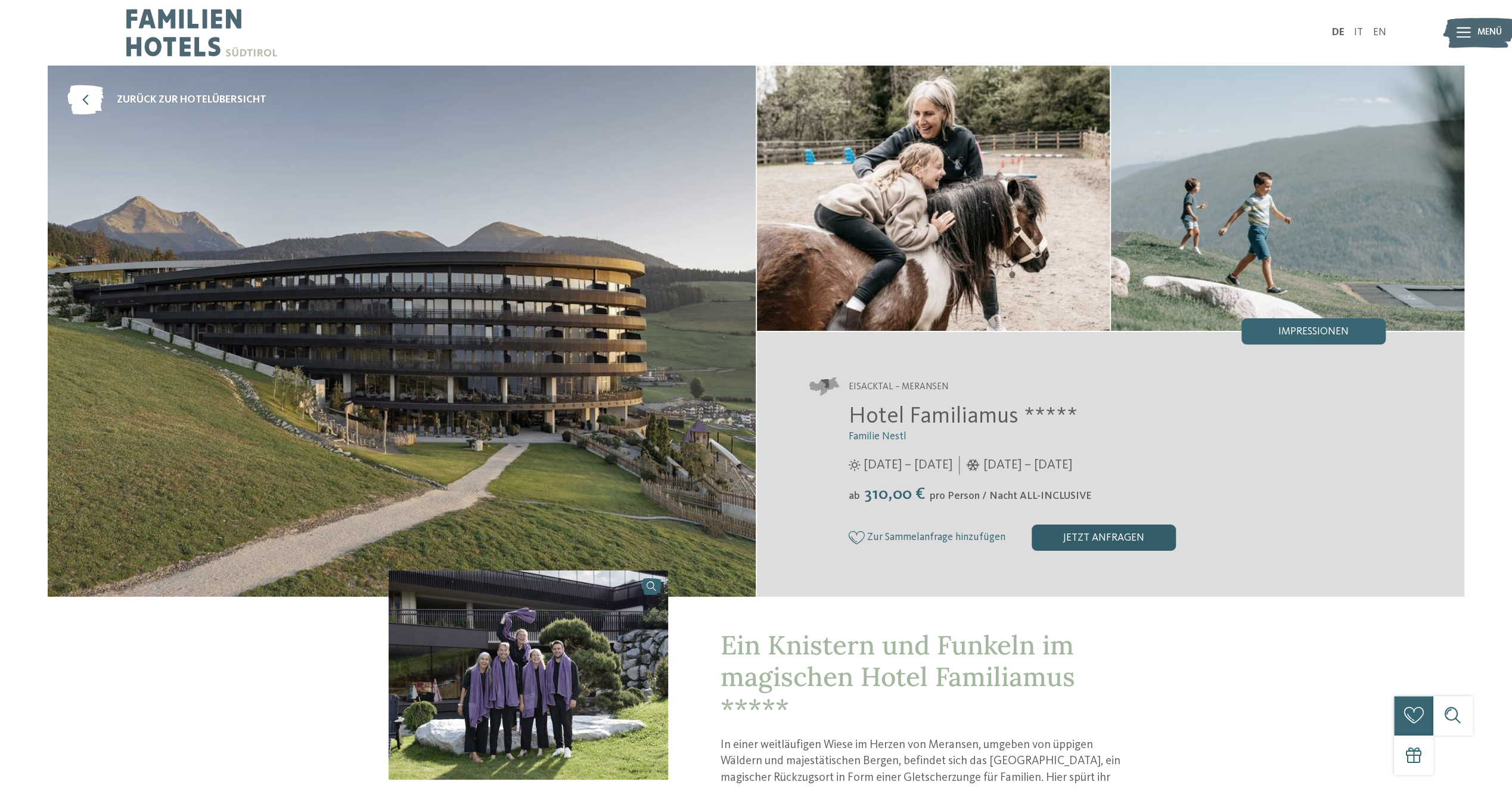
click at [1127, 532] on div "jetzt anfragen" at bounding box center [1104, 537] width 144 height 26
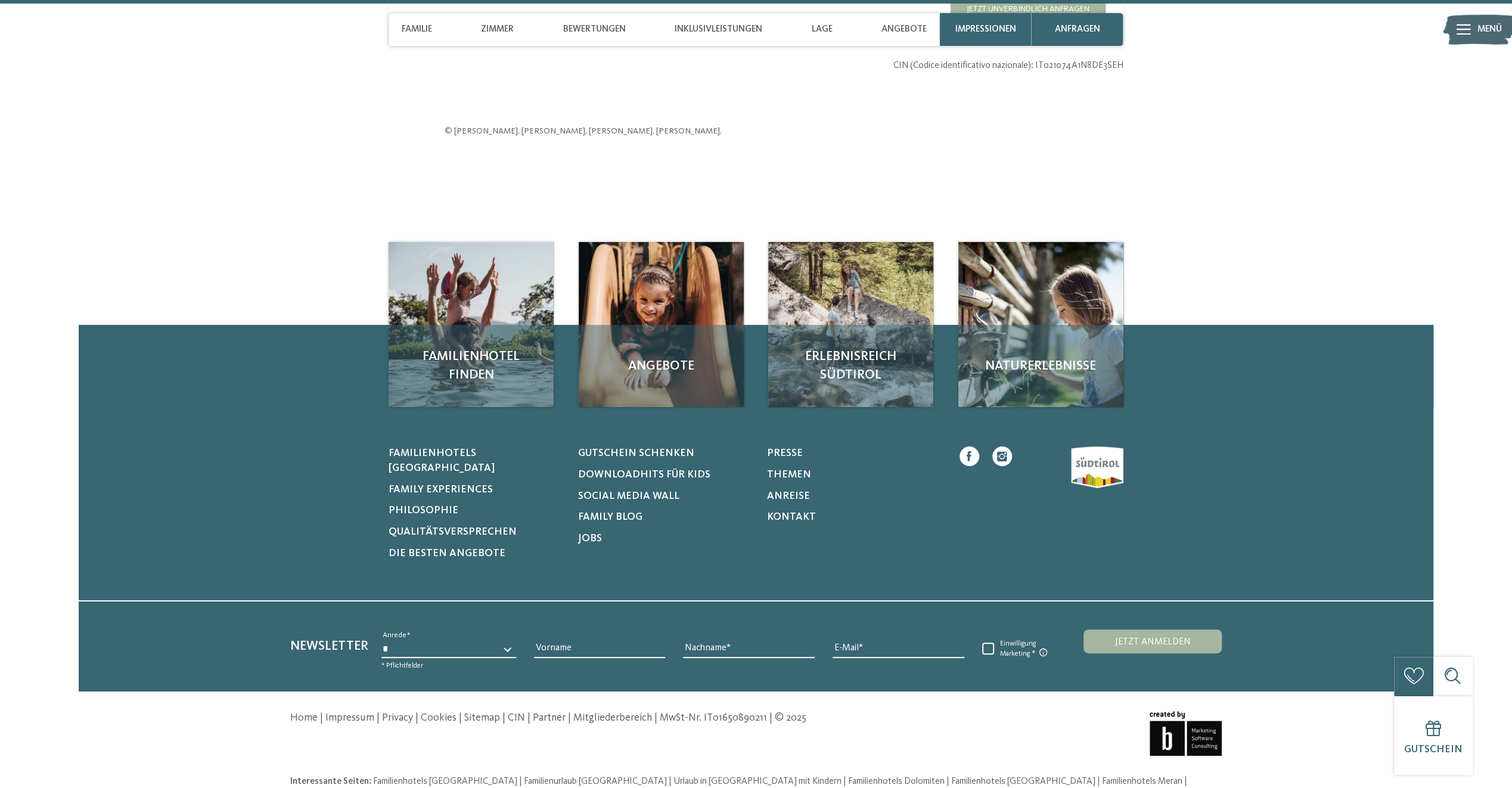
scroll to position [4512, 0]
